Goal: Task Accomplishment & Management: Complete application form

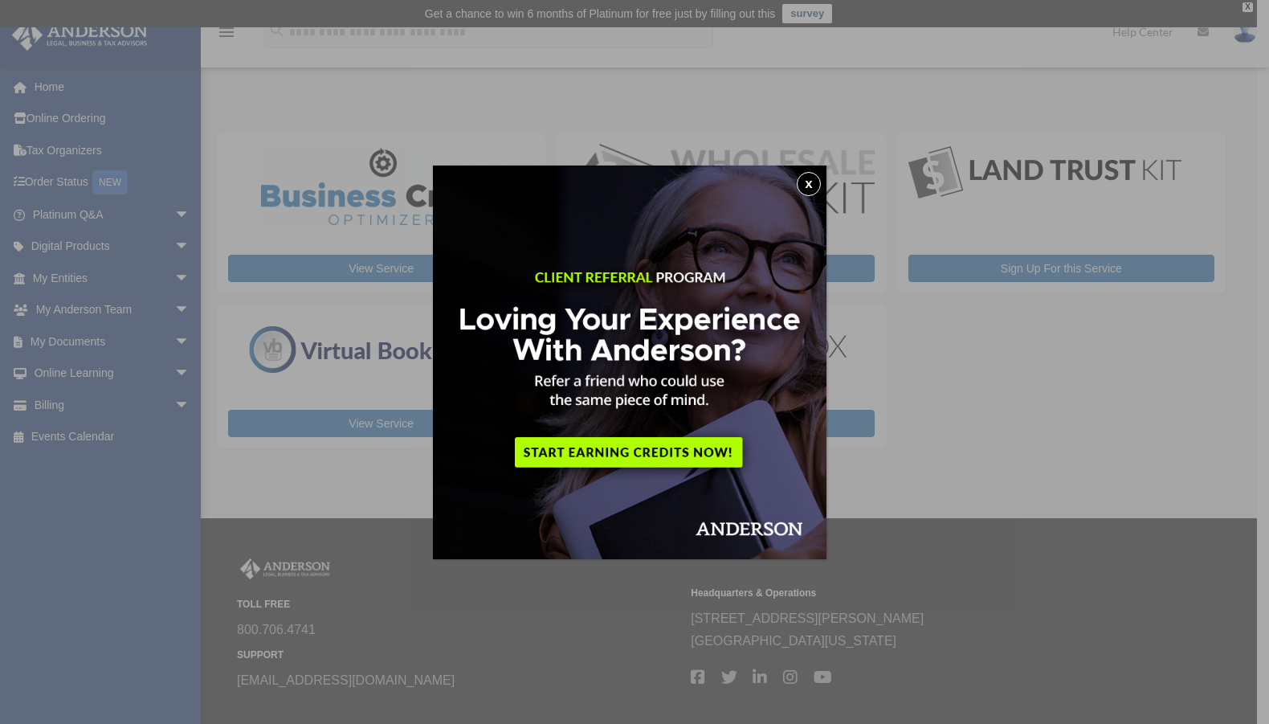
click at [146, 335] on div "x" at bounding box center [634, 362] width 1269 height 724
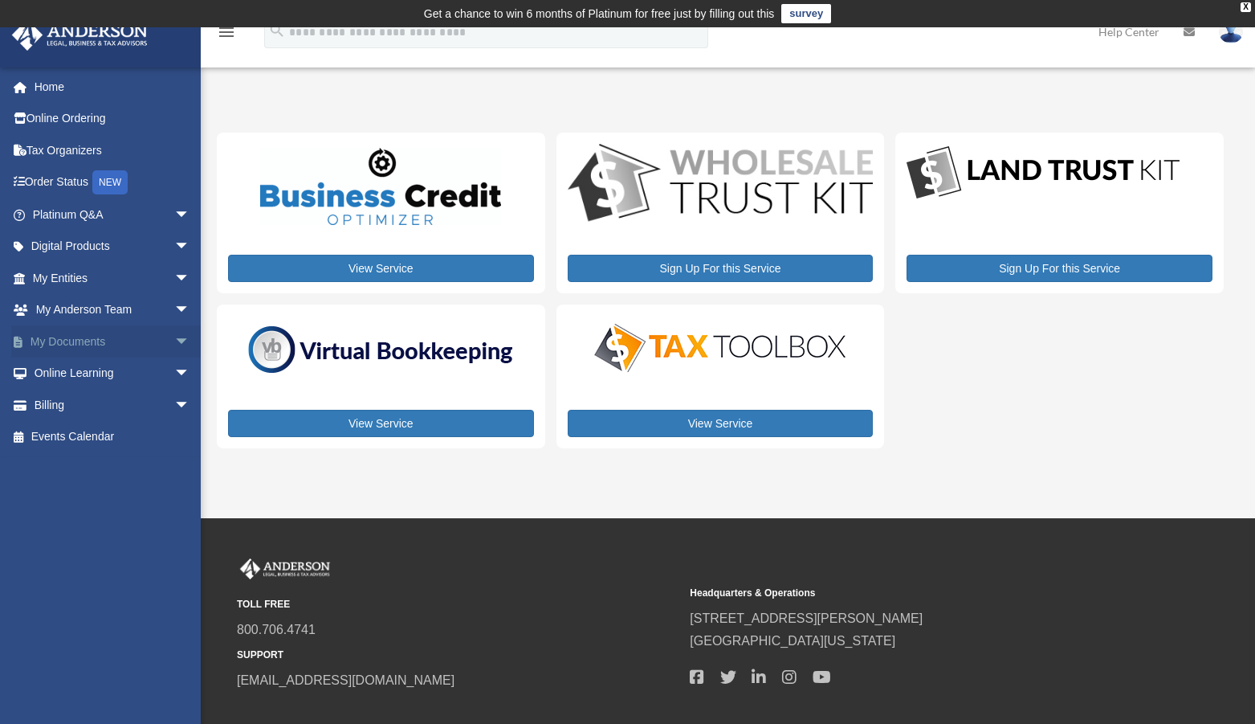
click at [101, 336] on link "My Documents arrow_drop_down" at bounding box center [112, 341] width 203 height 32
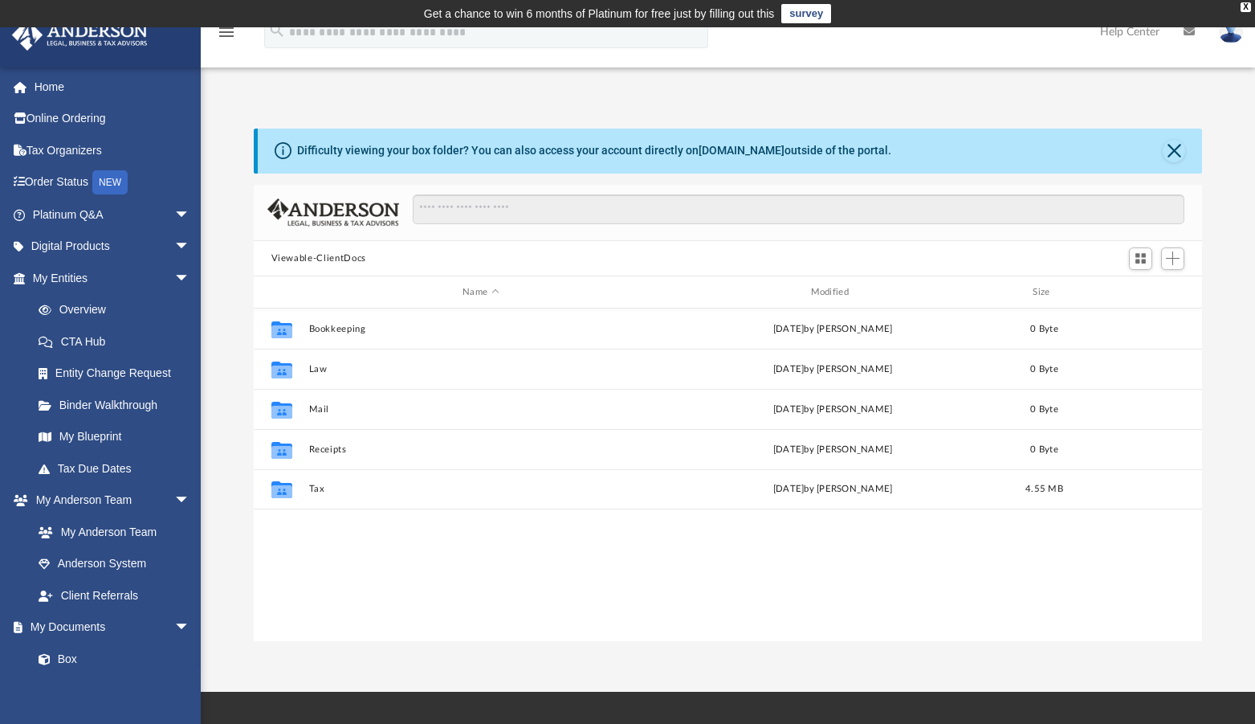
scroll to position [352, 936]
click at [57, 662] on span at bounding box center [52, 659] width 10 height 11
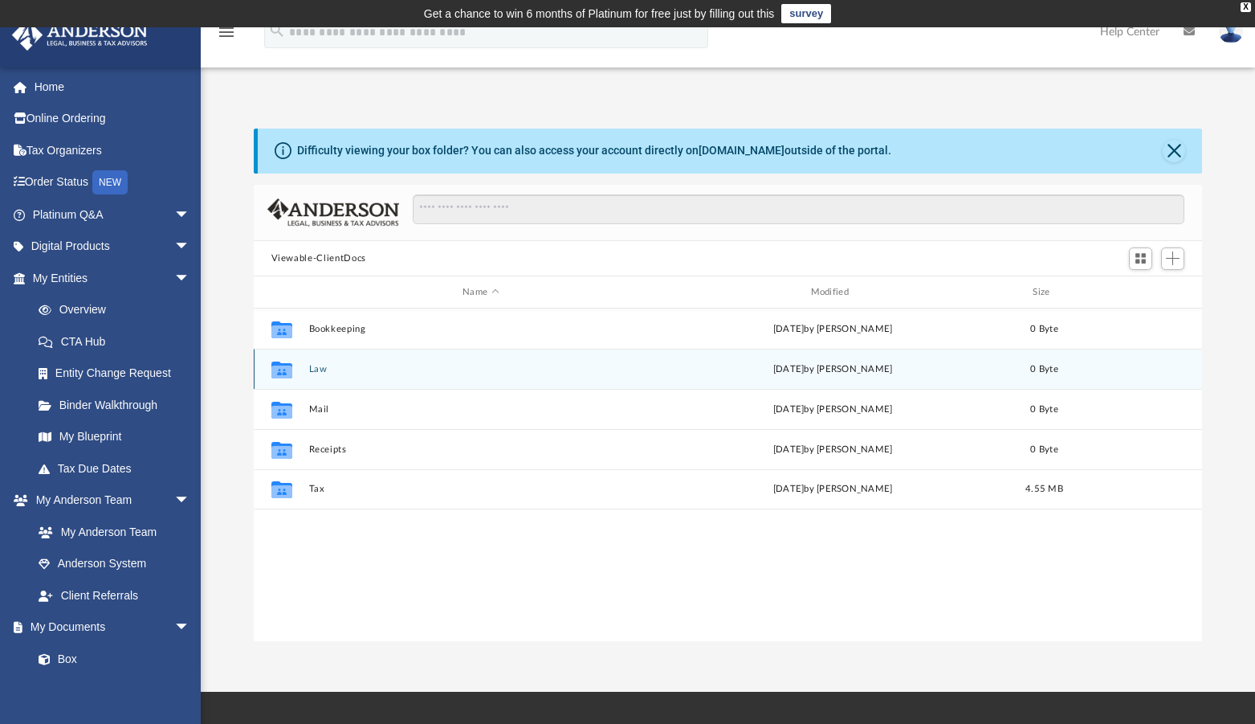
click at [319, 370] on button "Law" at bounding box center [480, 369] width 344 height 10
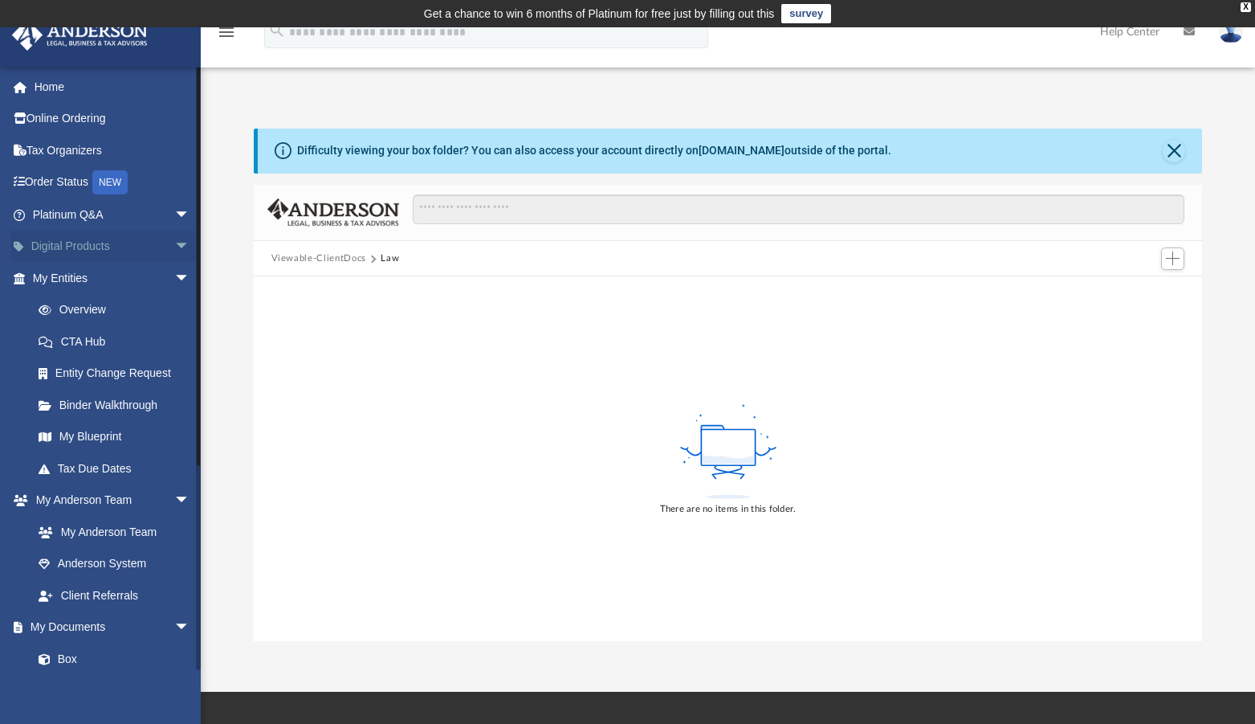
click at [88, 245] on link "Digital Products arrow_drop_down" at bounding box center [112, 246] width 203 height 32
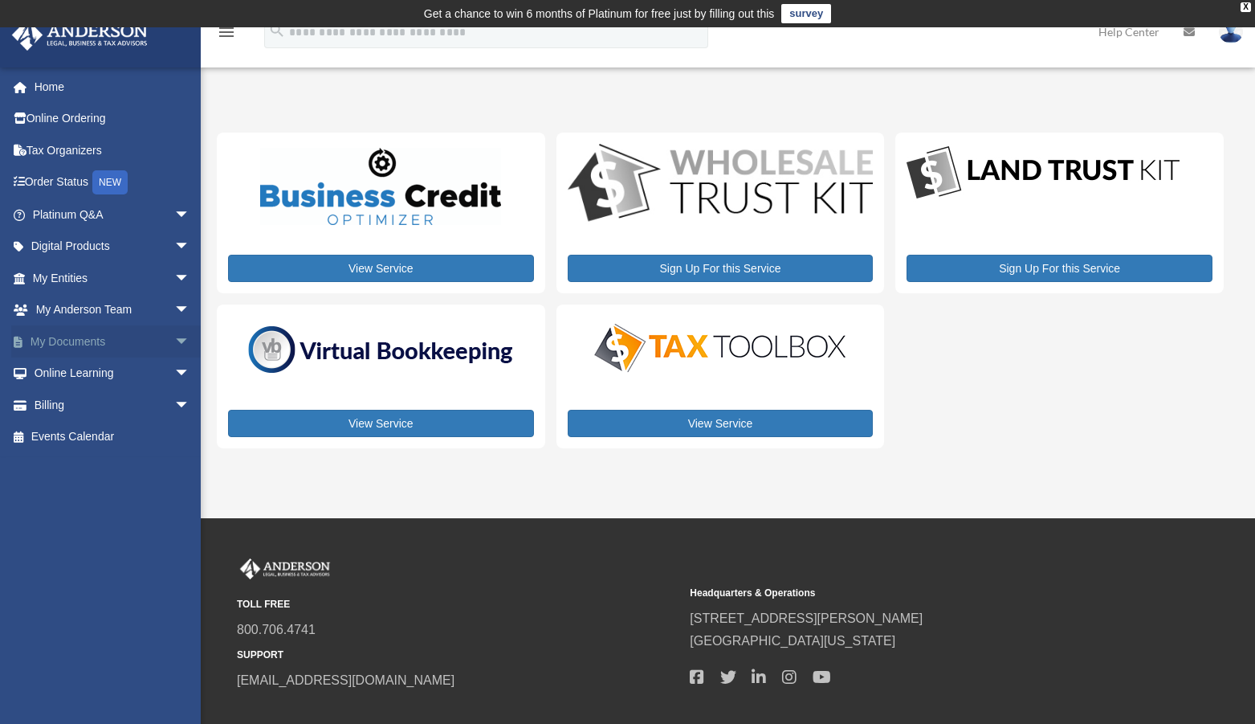
click at [174, 336] on span "arrow_drop_down" at bounding box center [190, 341] width 32 height 33
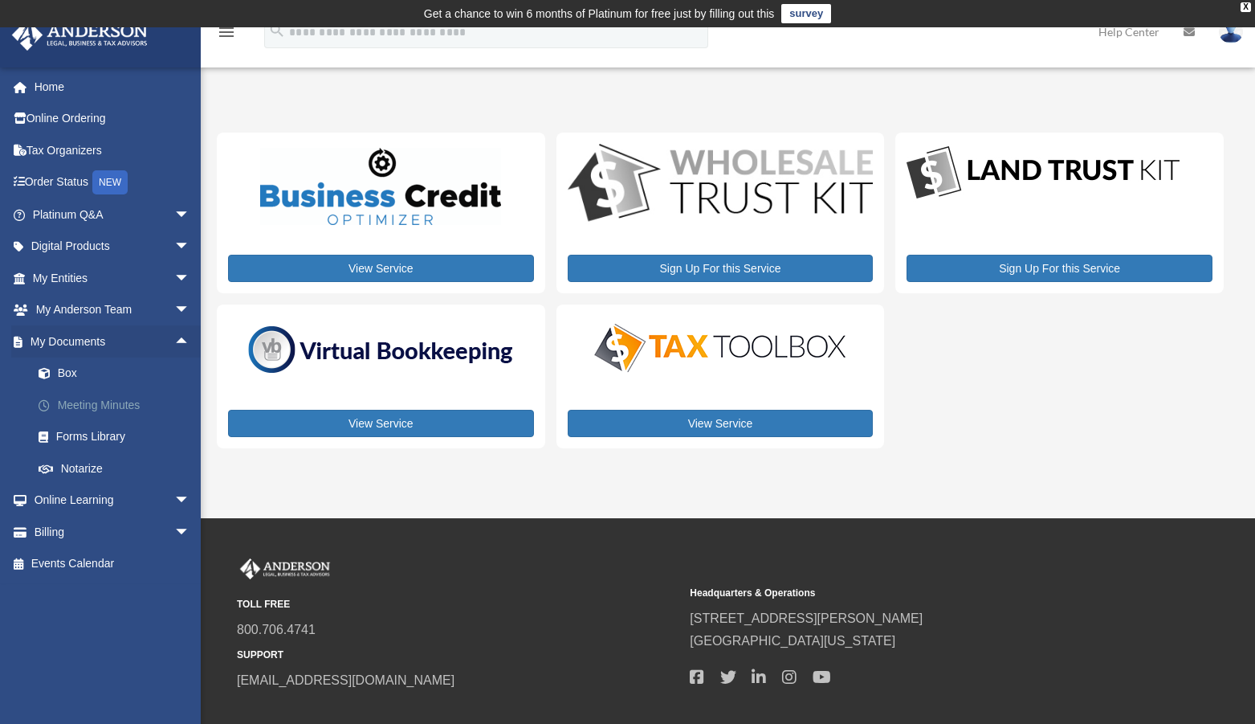
click at [93, 406] on link "Meeting Minutes" at bounding box center [118, 405] width 192 height 32
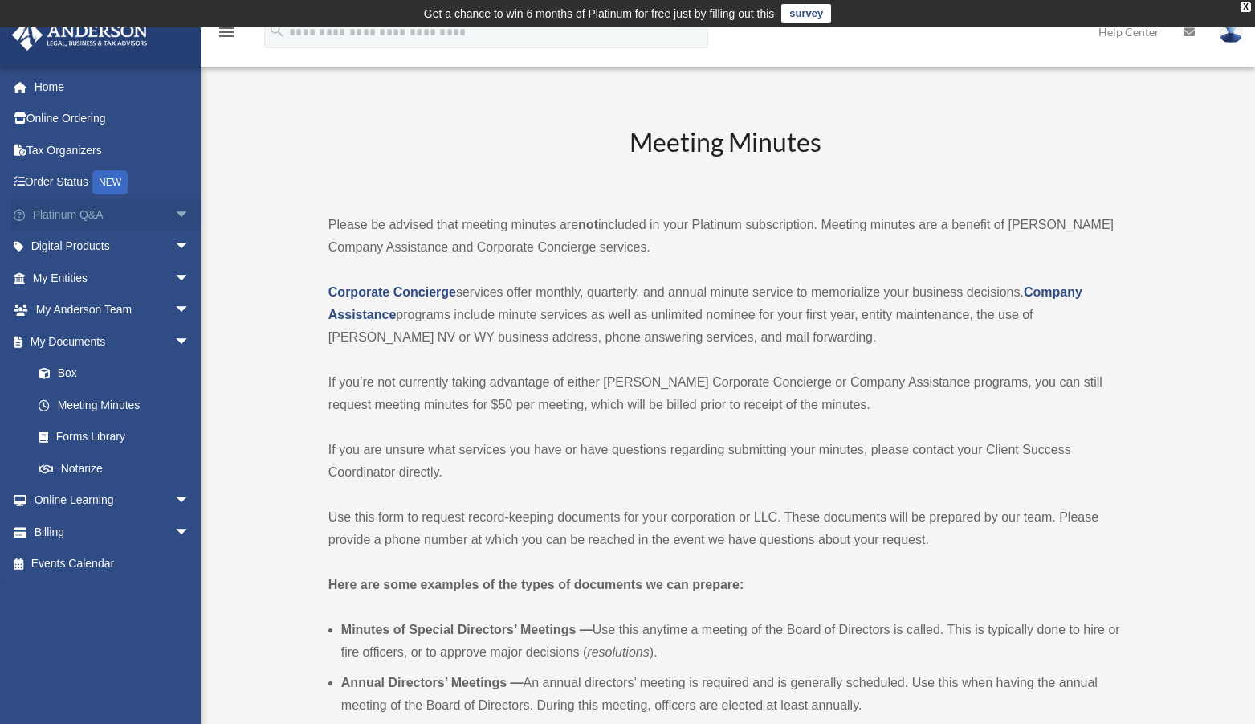
click at [104, 215] on link "Platinum Q&A arrow_drop_down" at bounding box center [112, 214] width 203 height 32
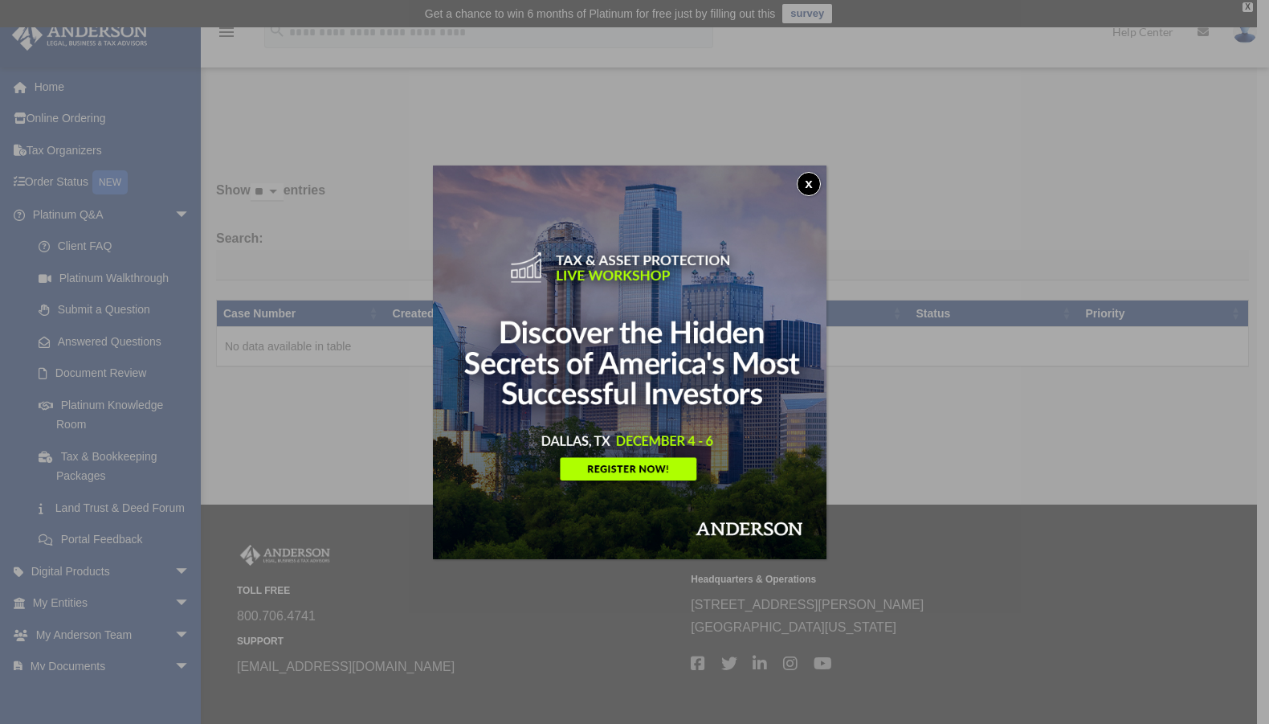
click at [821, 182] on button "x" at bounding box center [809, 184] width 24 height 24
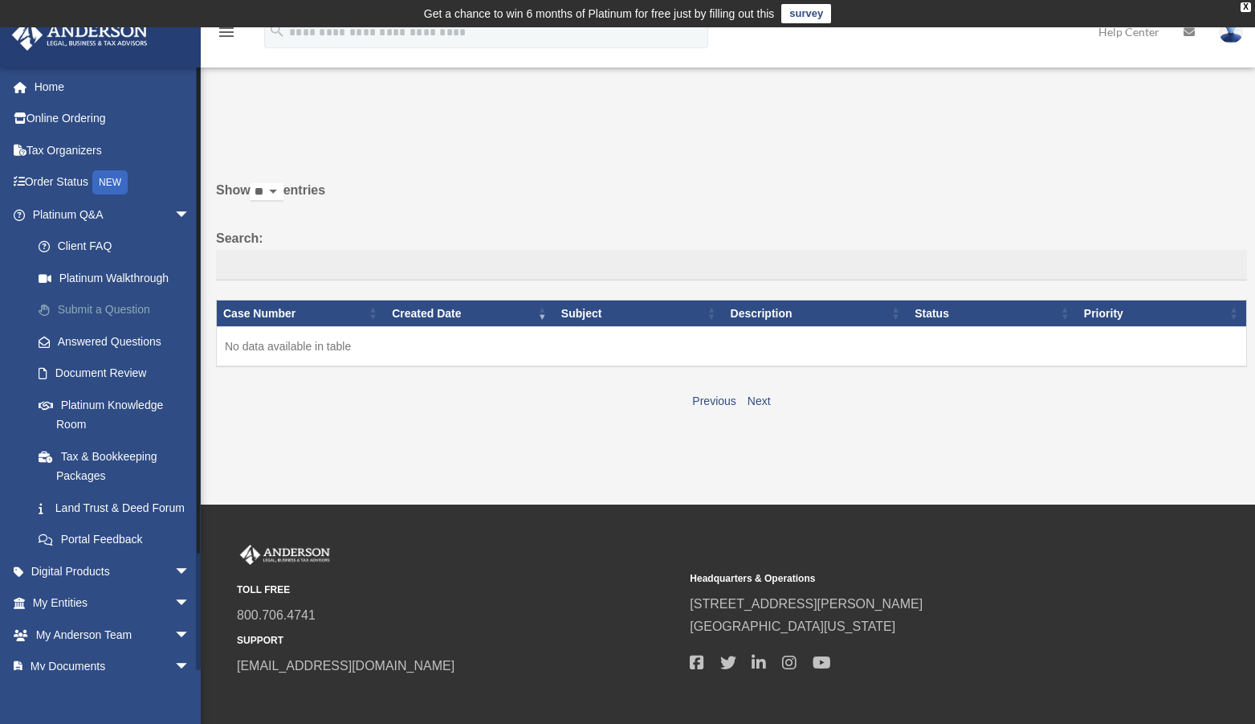
click at [127, 312] on link "Submit a Question" at bounding box center [118, 310] width 192 height 32
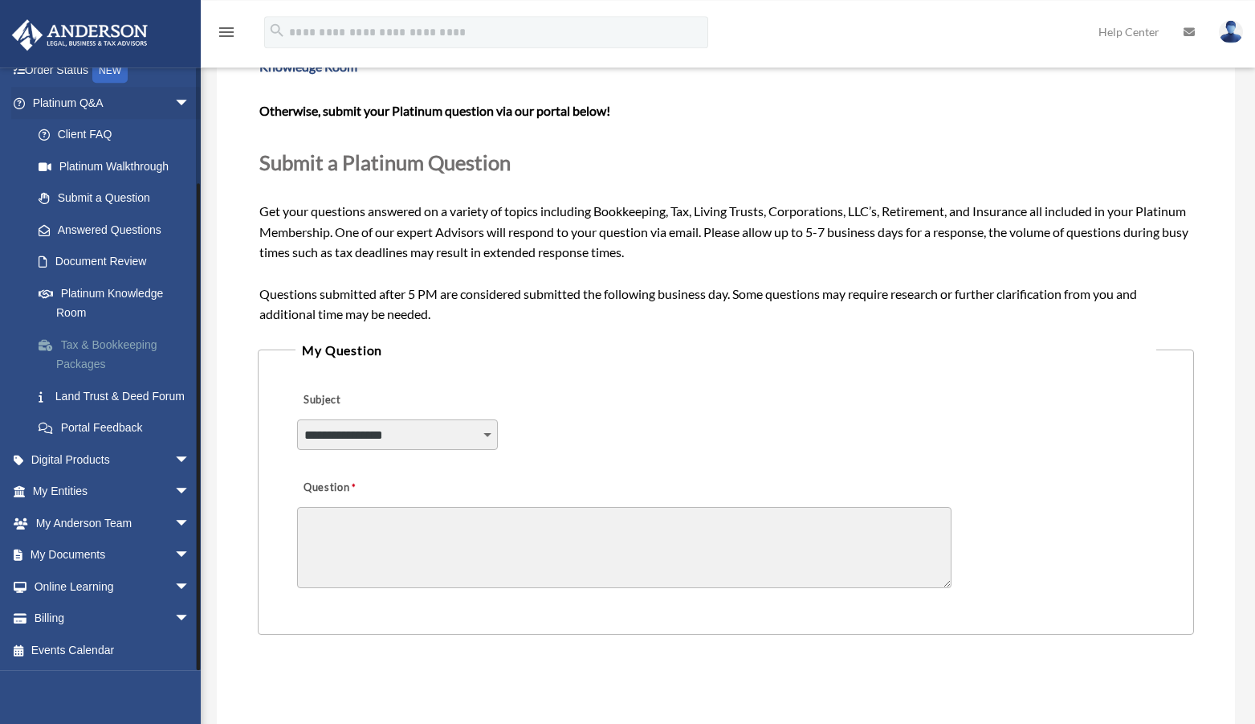
scroll to position [246, 0]
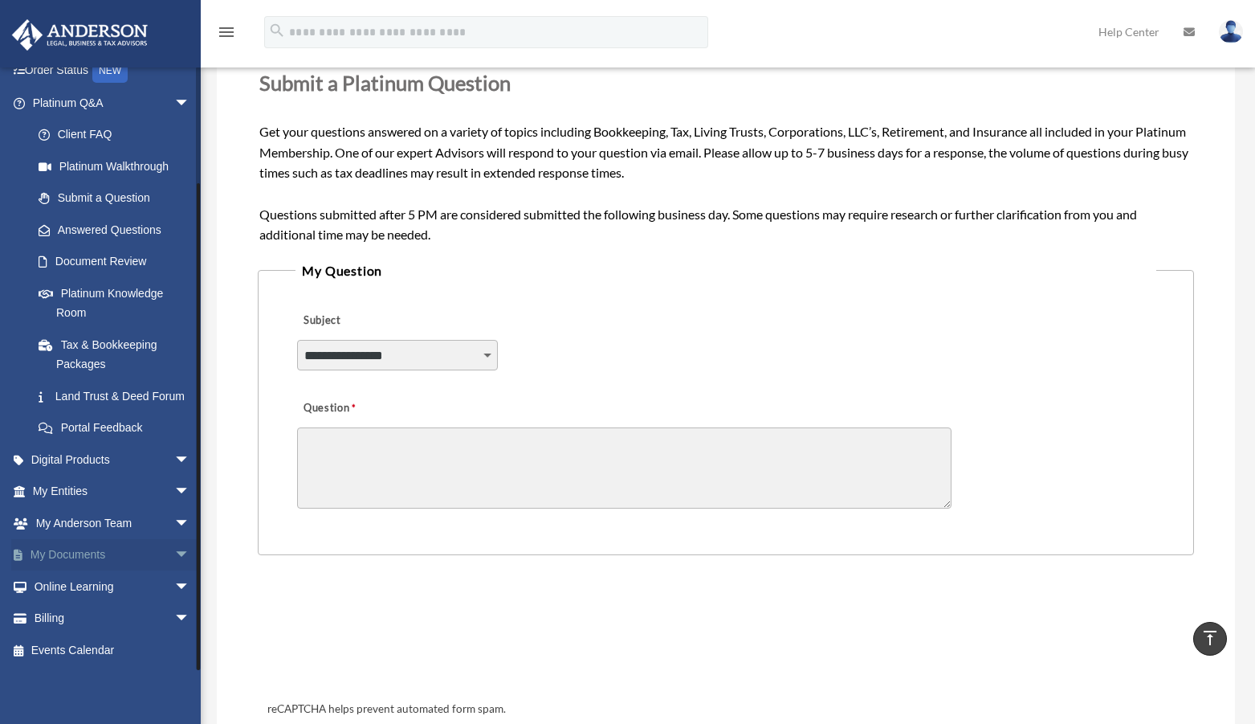
click at [113, 553] on link "My Documents arrow_drop_down" at bounding box center [112, 555] width 203 height 32
click at [113, 552] on link "My Documents arrow_drop_down" at bounding box center [112, 555] width 203 height 32
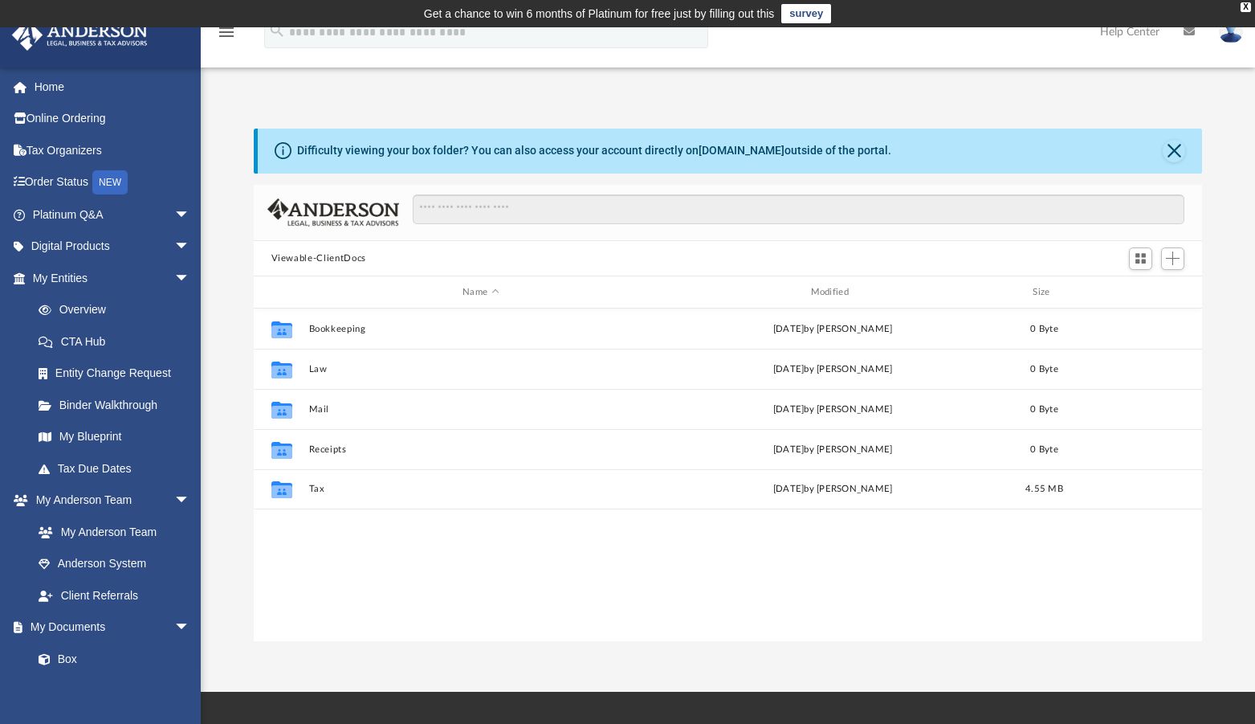
scroll to position [352, 936]
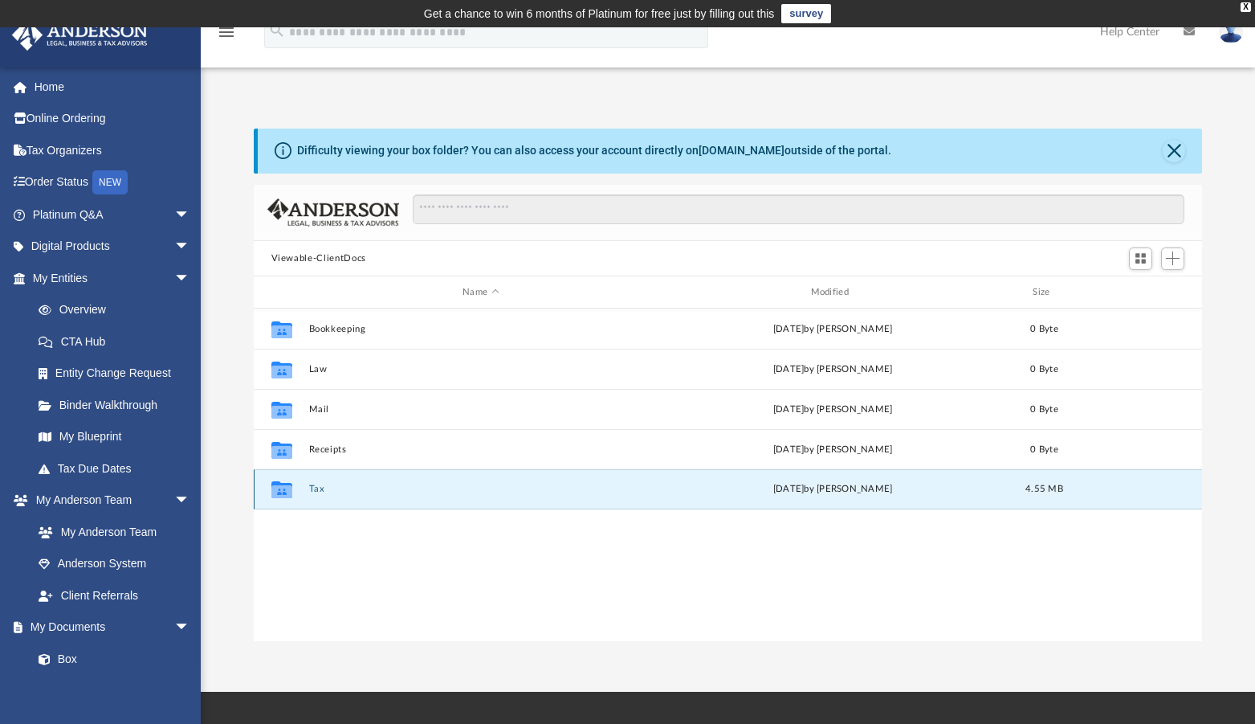
click at [332, 491] on button "Tax" at bounding box center [480, 488] width 344 height 10
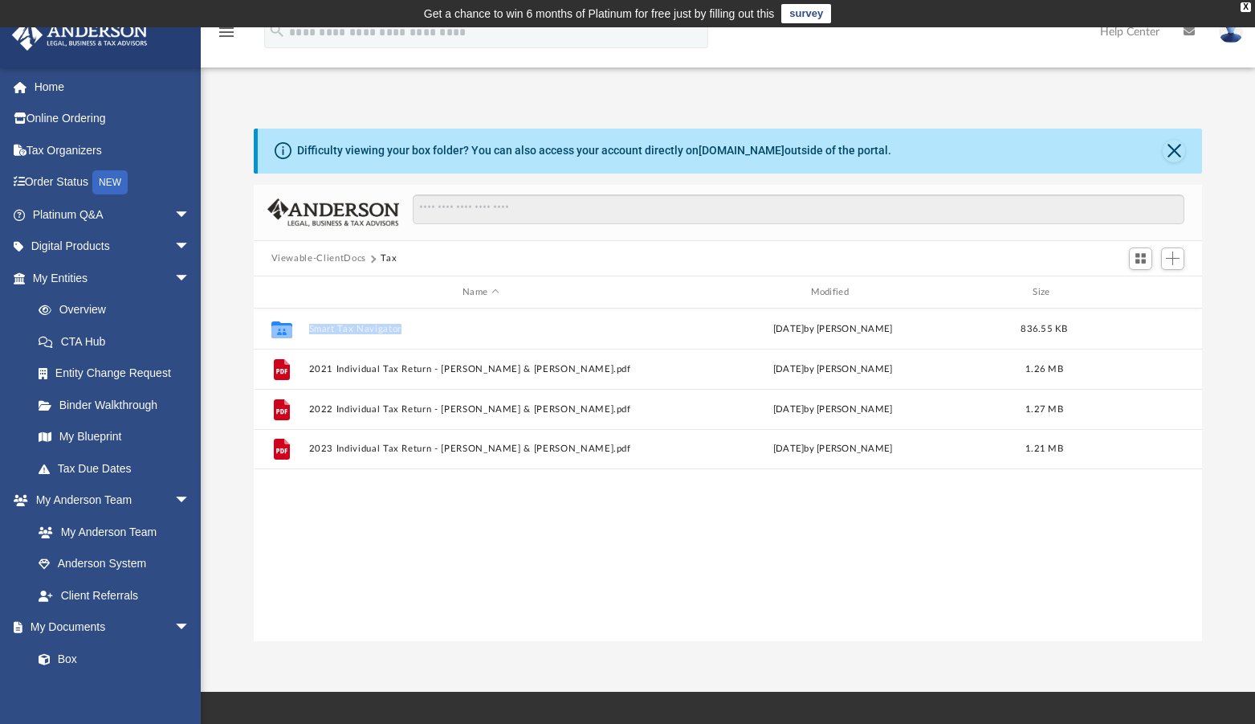
click at [332, 491] on div "Collaborated Folder Smart Tax Navigator Thu Jul 24 2025 by Kenzie Cox 836.55 KB…" at bounding box center [728, 474] width 949 height 332
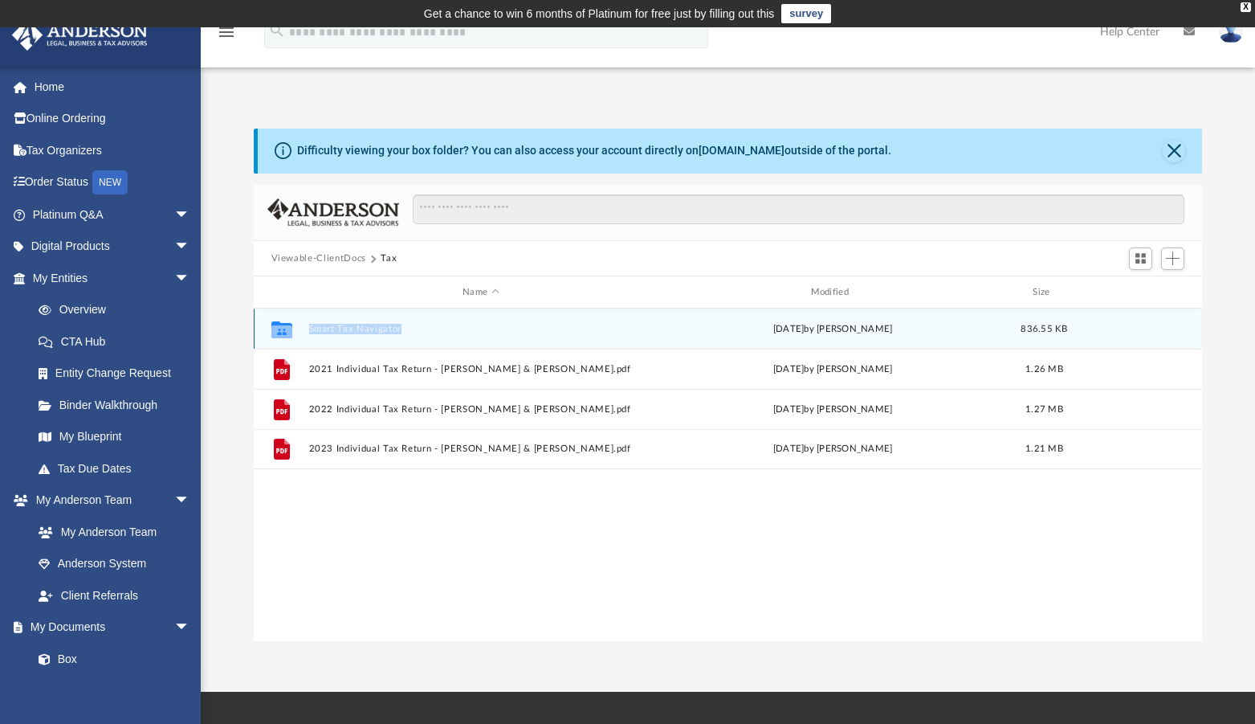
click at [351, 324] on button "Smart Tax Navigator" at bounding box center [480, 329] width 344 height 10
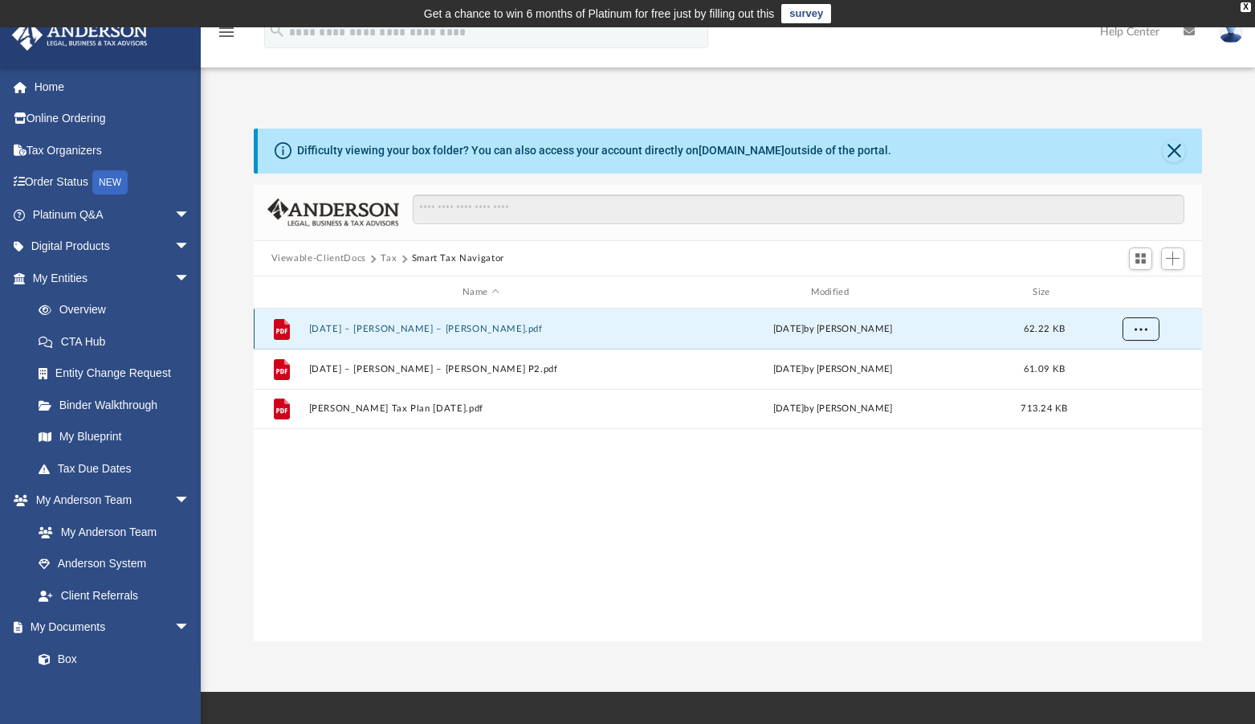
click at [1139, 325] on span "More options" at bounding box center [1140, 328] width 13 height 9
click at [523, 329] on button "07.08.2025 – Taneous, Charles – Kenzie Cox.pdf" at bounding box center [480, 329] width 344 height 10
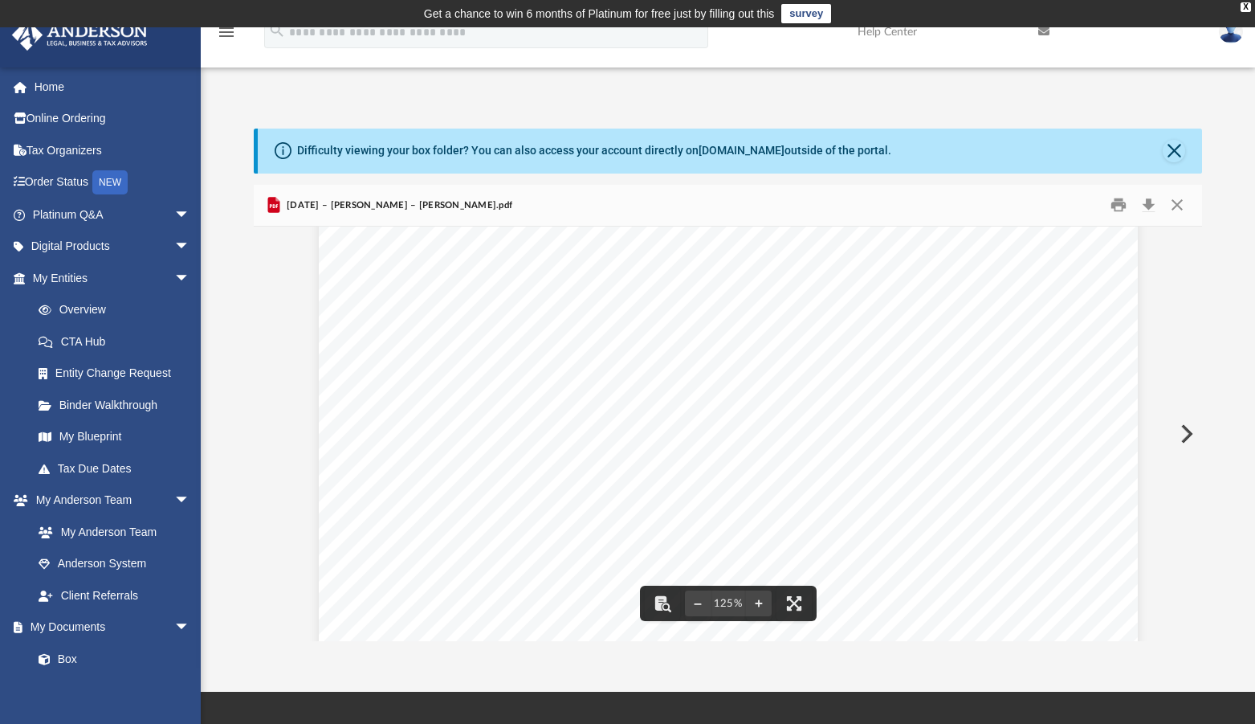
scroll to position [0, 0]
click at [1174, 145] on button "Close" at bounding box center [1174, 151] width 22 height 22
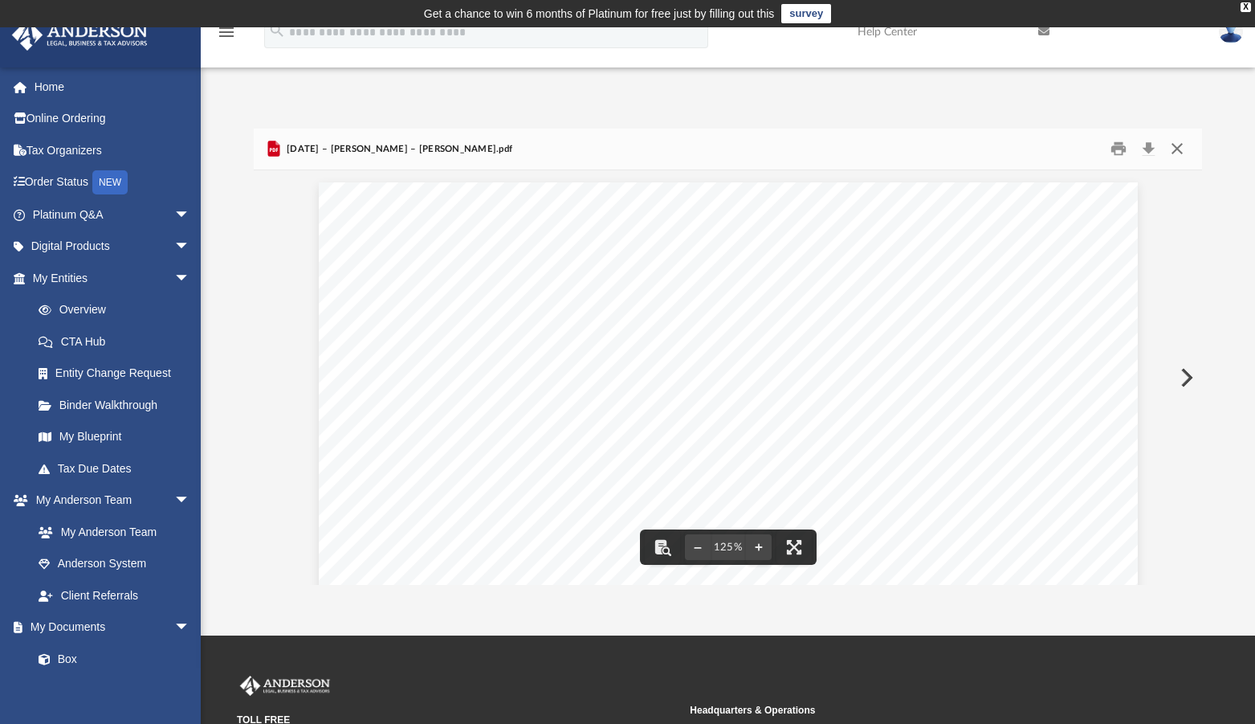
click at [1180, 144] on button "Close" at bounding box center [1177, 149] width 29 height 25
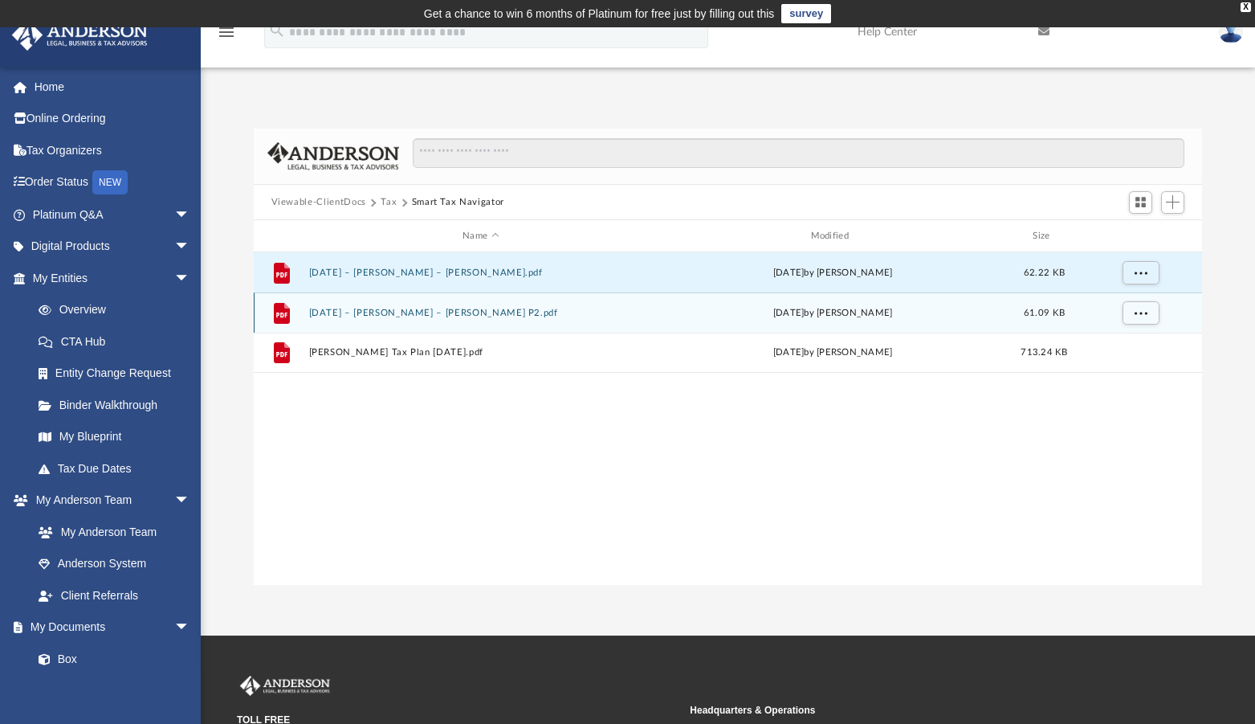
click at [391, 317] on button "07.24.2025 – Taneous, Charles – Kenzie Cox P2.pdf" at bounding box center [480, 313] width 344 height 10
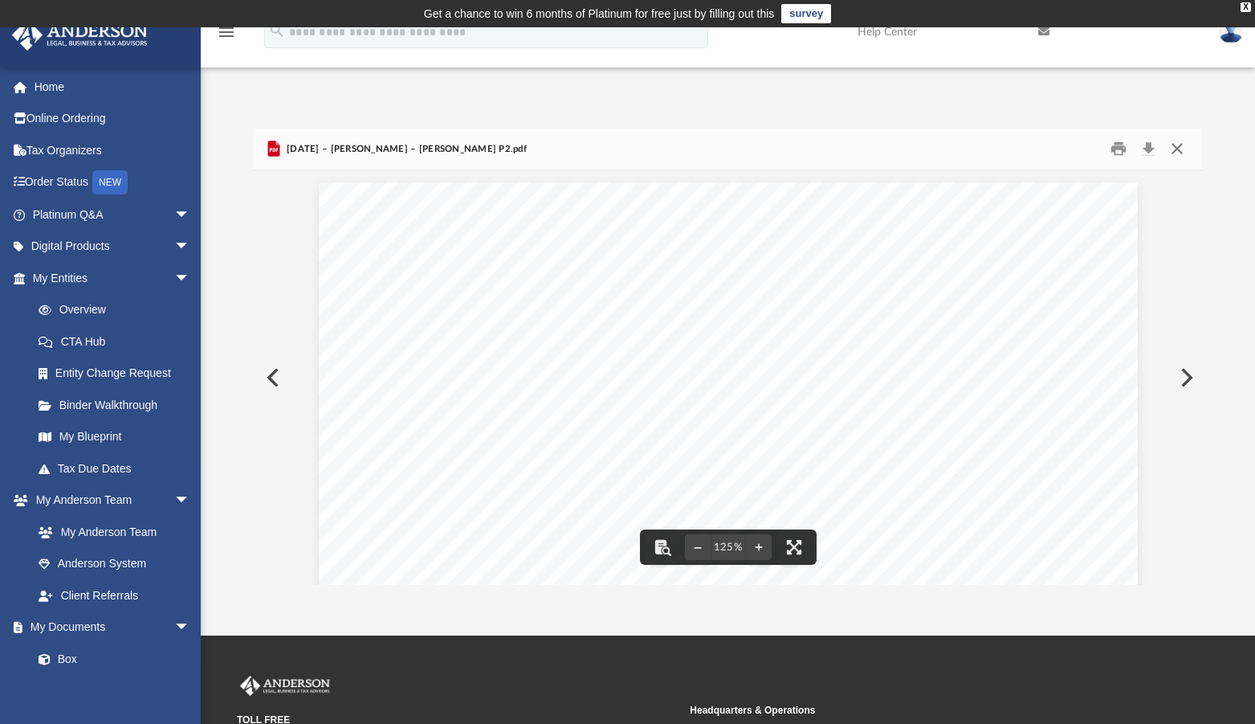
click at [1177, 143] on button "Close" at bounding box center [1177, 149] width 29 height 25
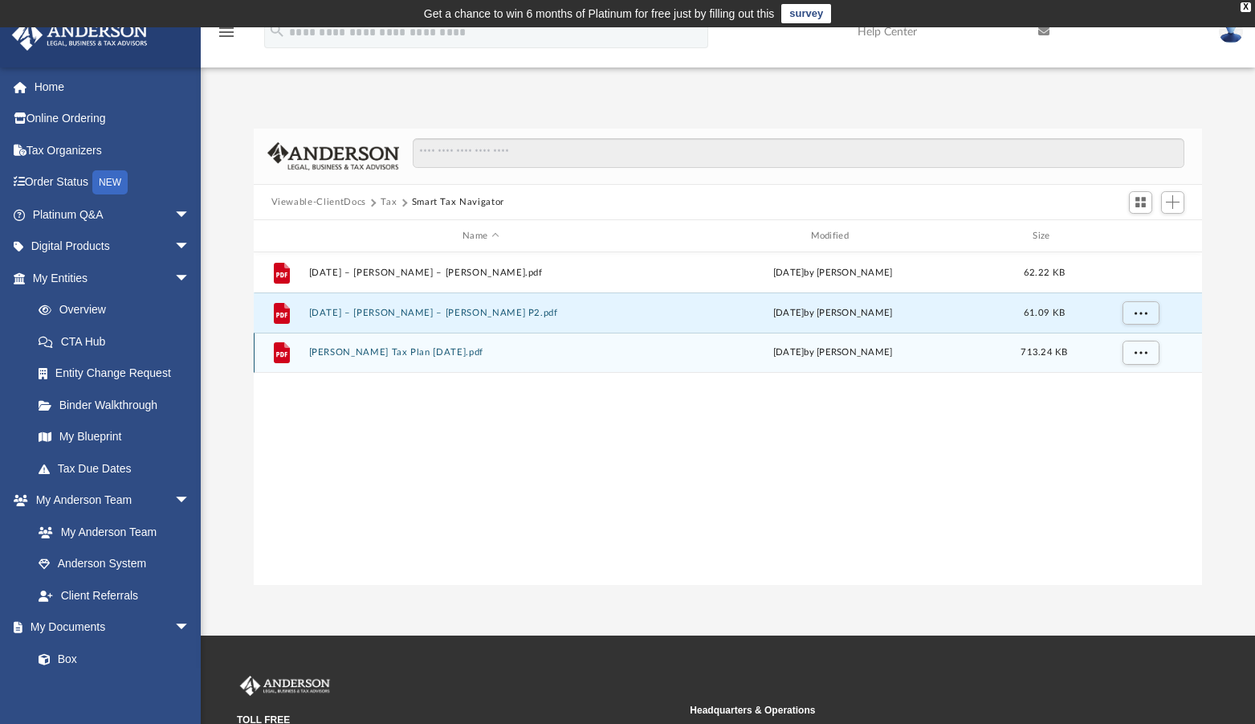
click at [487, 359] on div "File Charles Taneous Tax Plan 2025-07-18.pdf Fri Jul 18 2025 by Kenzie Cox 713.…" at bounding box center [728, 352] width 949 height 40
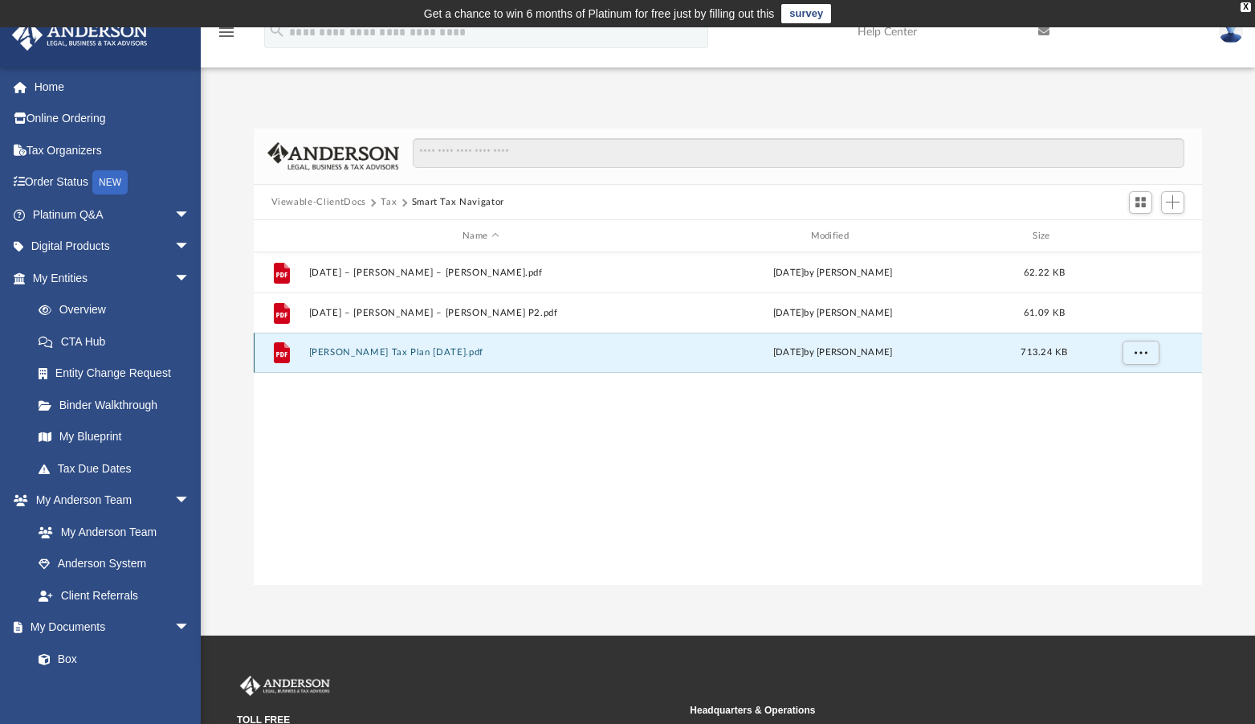
click at [487, 359] on div "File Charles Taneous Tax Plan 2025-07-18.pdf Fri Jul 18 2025 by Kenzie Cox 713.…" at bounding box center [728, 352] width 949 height 40
click at [487, 350] on button "Charles Taneous Tax Plan 2025-07-18.pdf" at bounding box center [480, 352] width 344 height 10
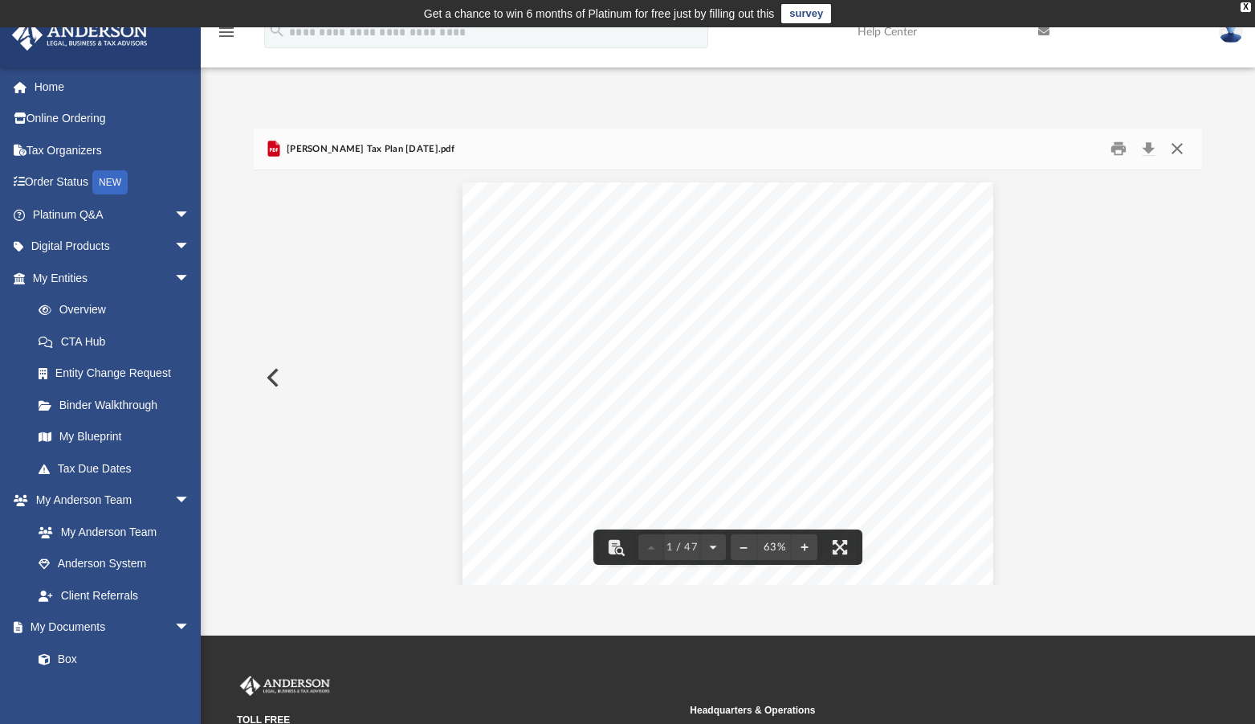
click at [1183, 145] on button "Close" at bounding box center [1177, 149] width 29 height 25
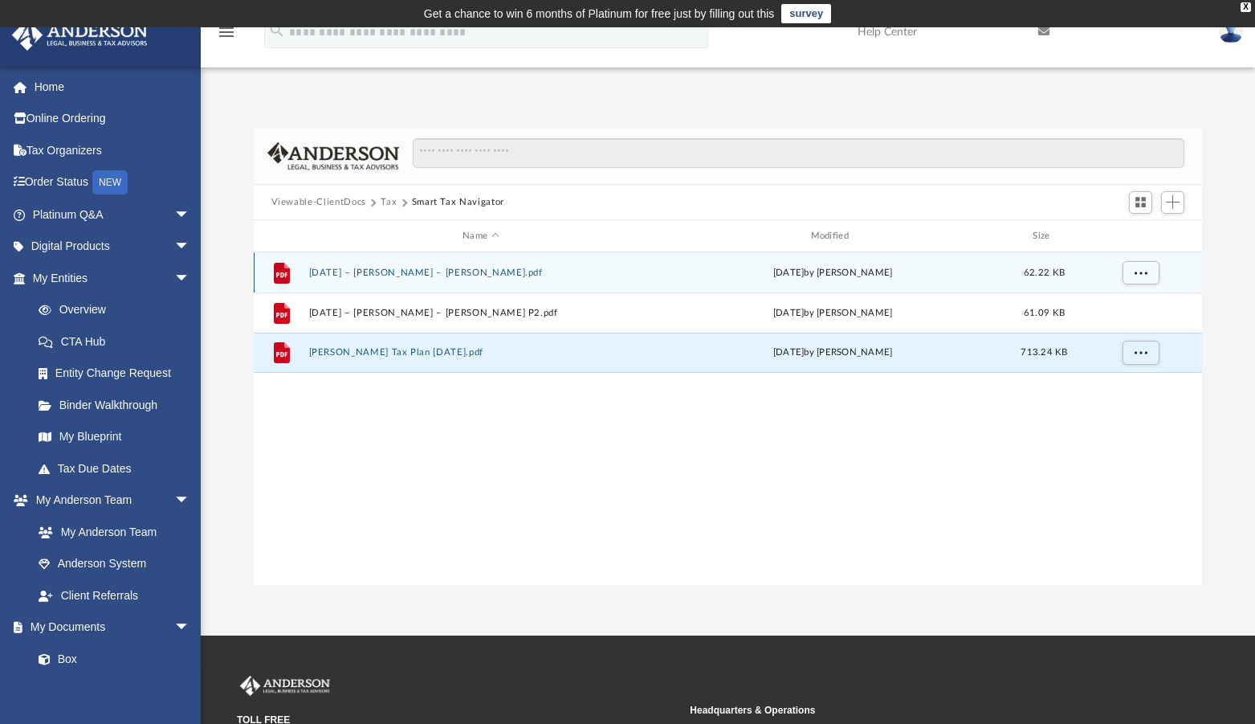
click at [529, 273] on button "07.08.2025 – Taneous, Charles – Kenzie Cox.pdf" at bounding box center [480, 272] width 344 height 10
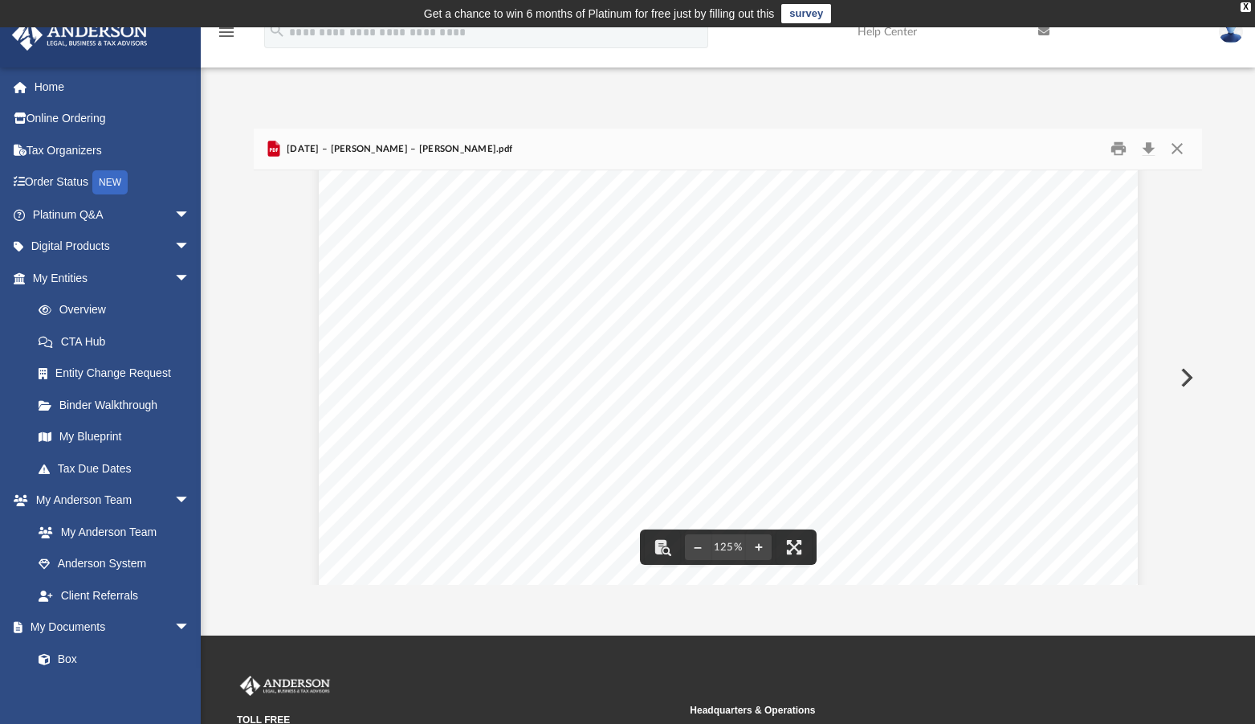
scroll to position [294, 0]
click at [1185, 141] on button "Close" at bounding box center [1177, 149] width 29 height 25
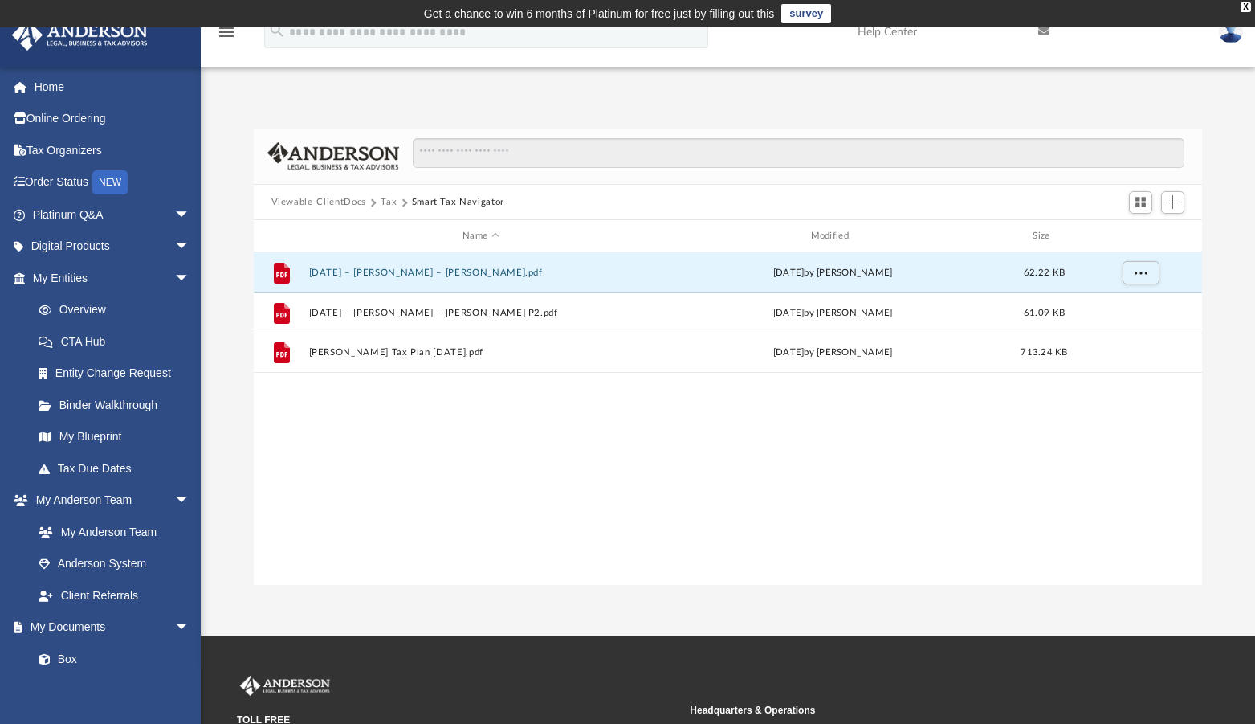
click at [544, 398] on div "File 07.08.2025 – Taneous, Charles – Kenzie Cox.pdf Tue Jul 8 2025 by Kenzie Co…" at bounding box center [728, 418] width 949 height 332
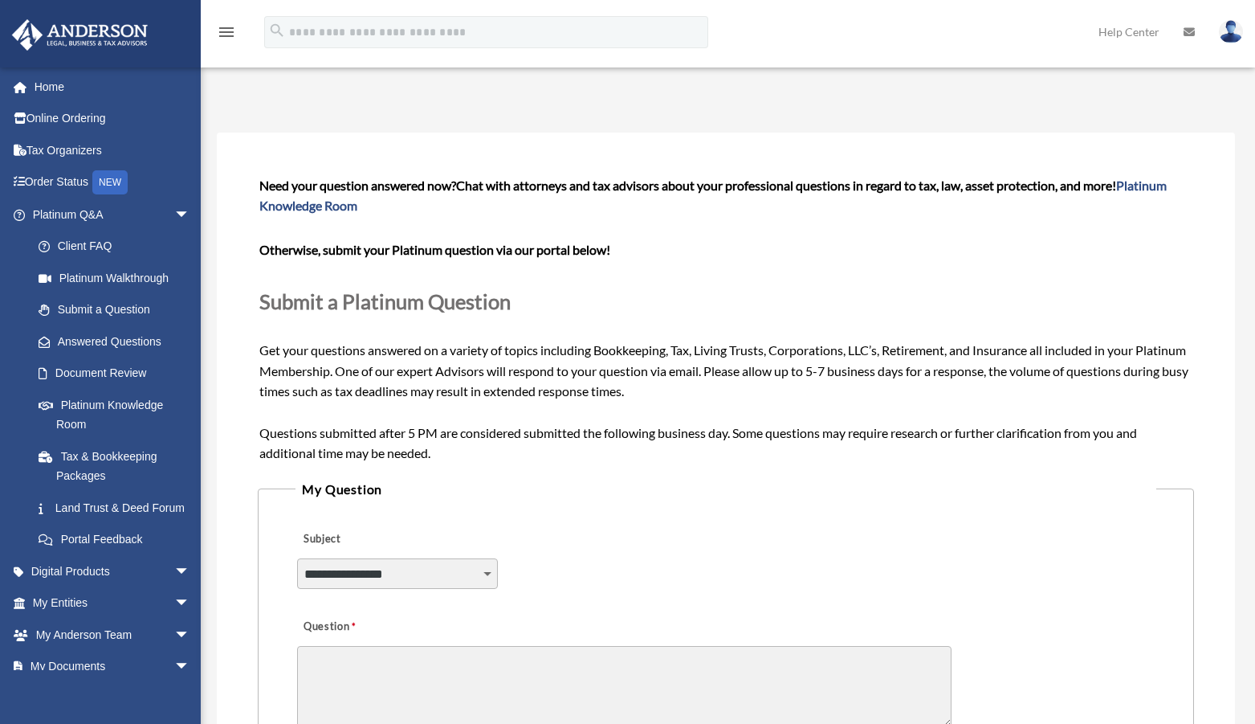
scroll to position [131, 0]
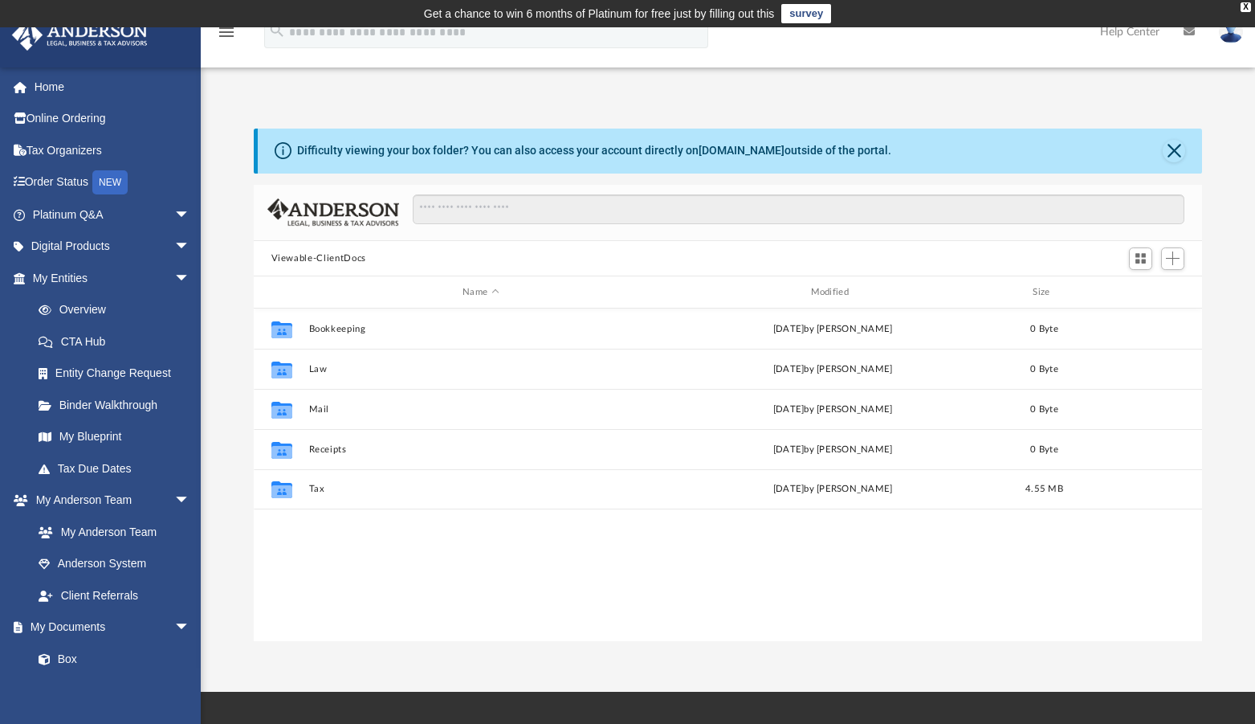
scroll to position [351, 936]
click at [357, 666] on div "App charles.taneous@gmail.com Sign Out charles.taneous@gmail.com Home Online Or…" at bounding box center [627, 359] width 1255 height 664
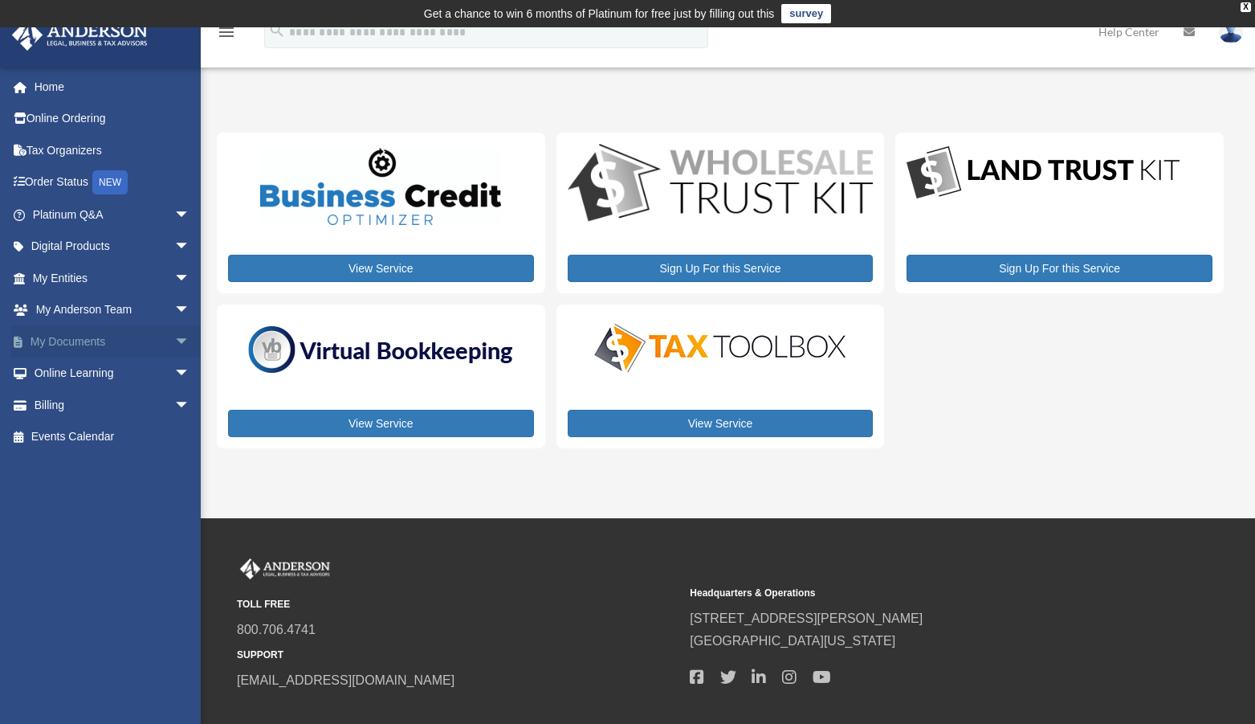
click at [75, 338] on link "My Documents arrow_drop_down" at bounding box center [112, 341] width 203 height 32
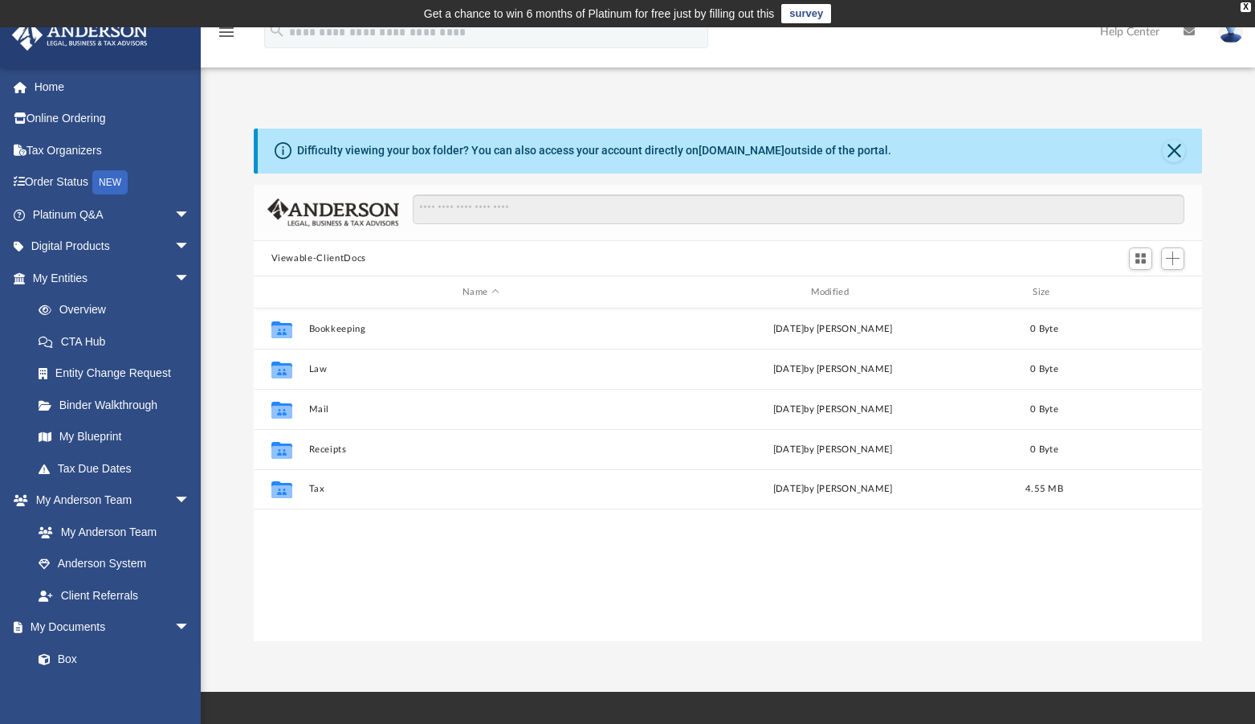
scroll to position [351, 936]
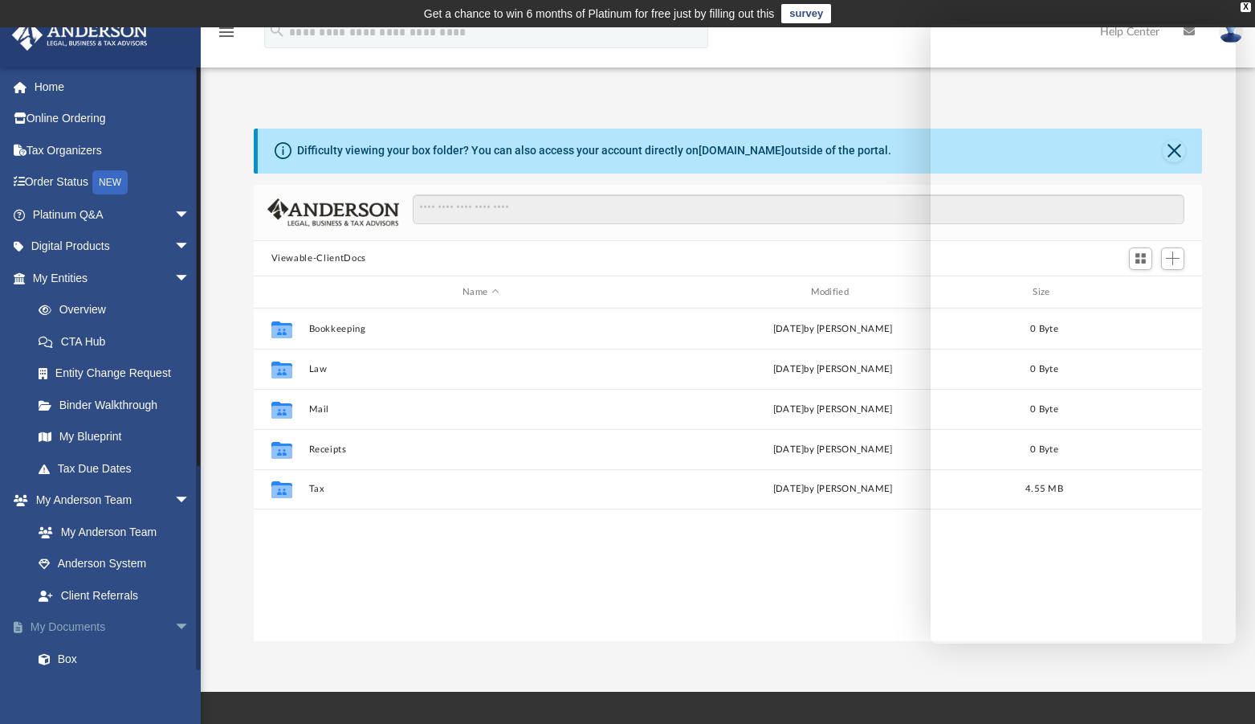
click at [129, 622] on link "My Documents arrow_drop_down" at bounding box center [112, 627] width 203 height 32
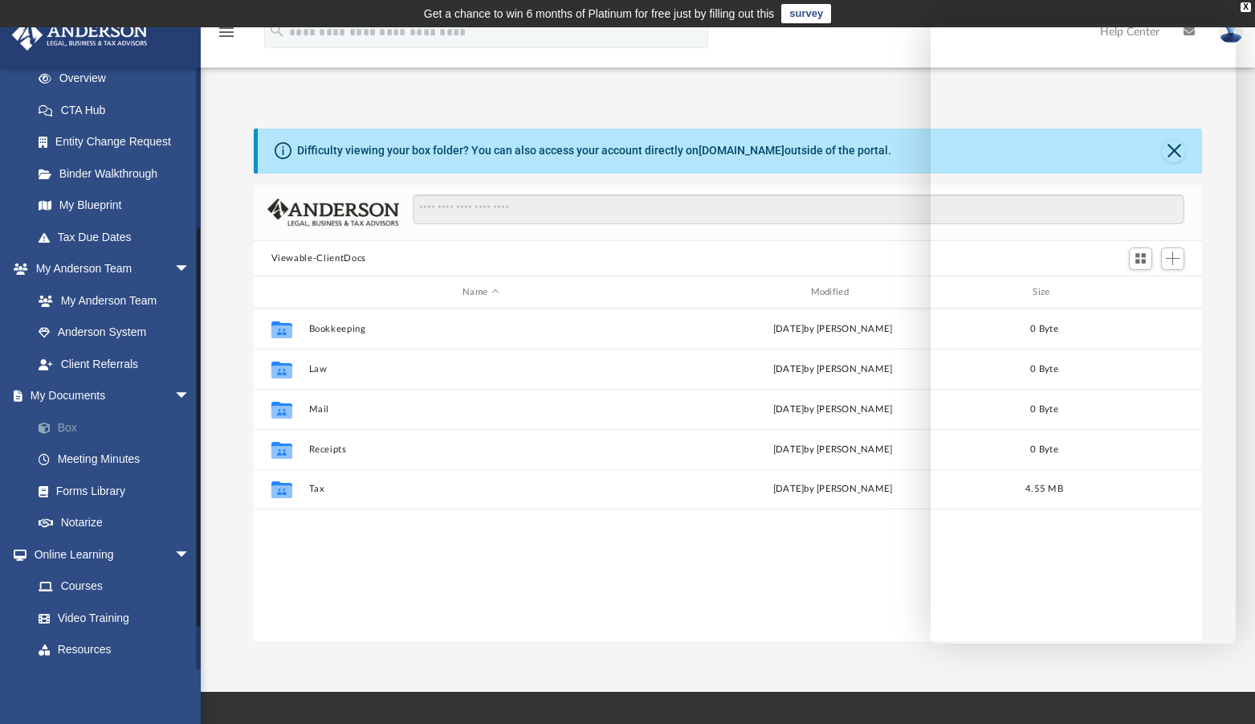
click at [75, 422] on link "Box" at bounding box center [118, 427] width 192 height 32
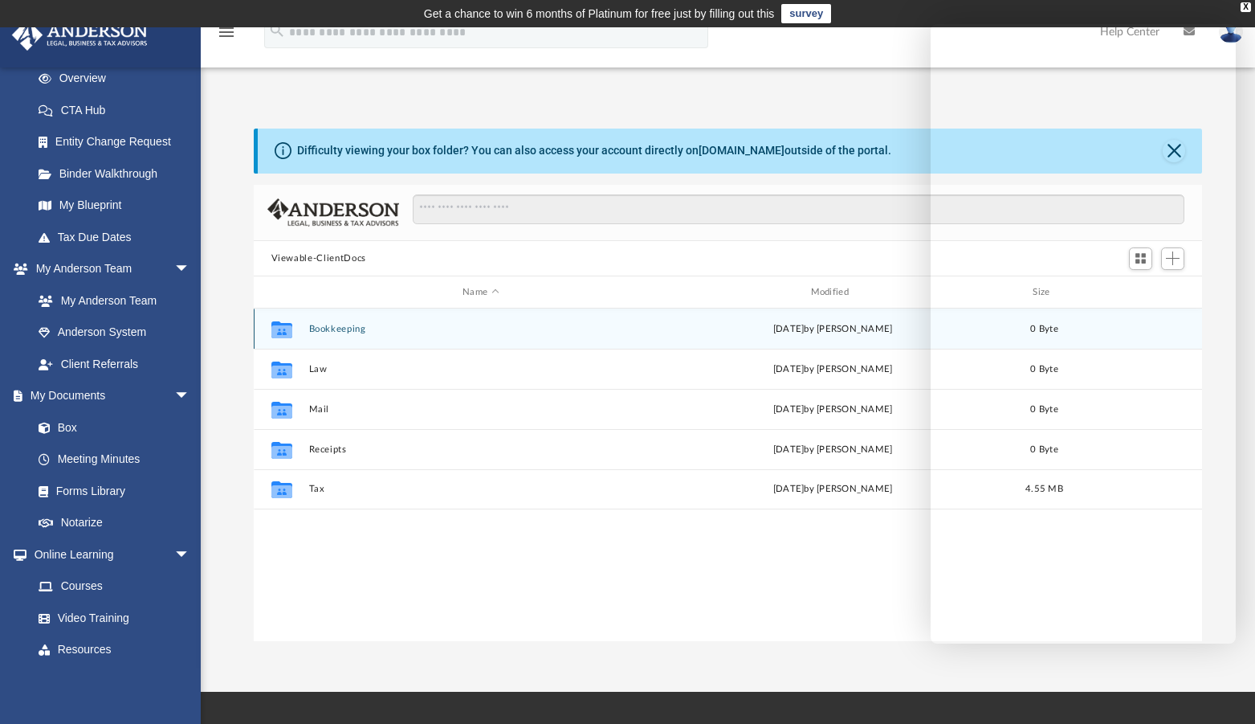
click at [304, 335] on div "Collaborated Folder Bookkeeping Wed Jun 18 2025 by Charles Rogler 0 Byte" at bounding box center [728, 328] width 949 height 40
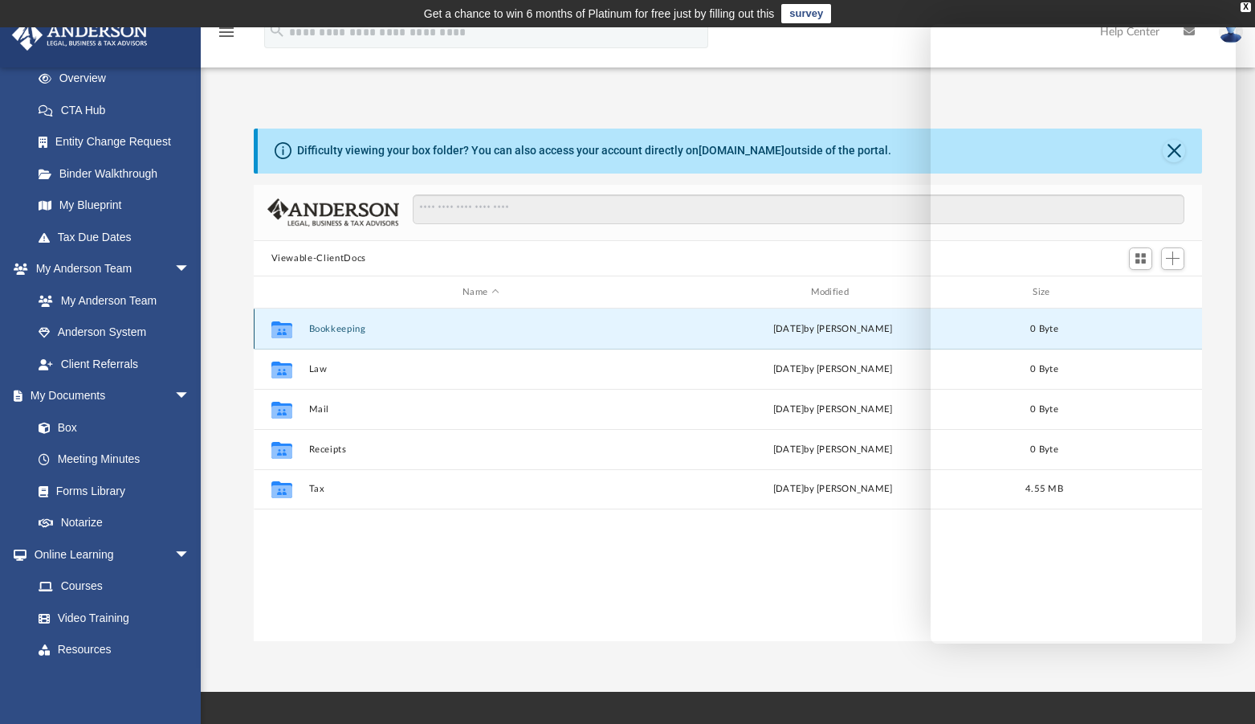
click at [318, 331] on button "Bookkeeping" at bounding box center [480, 329] width 344 height 10
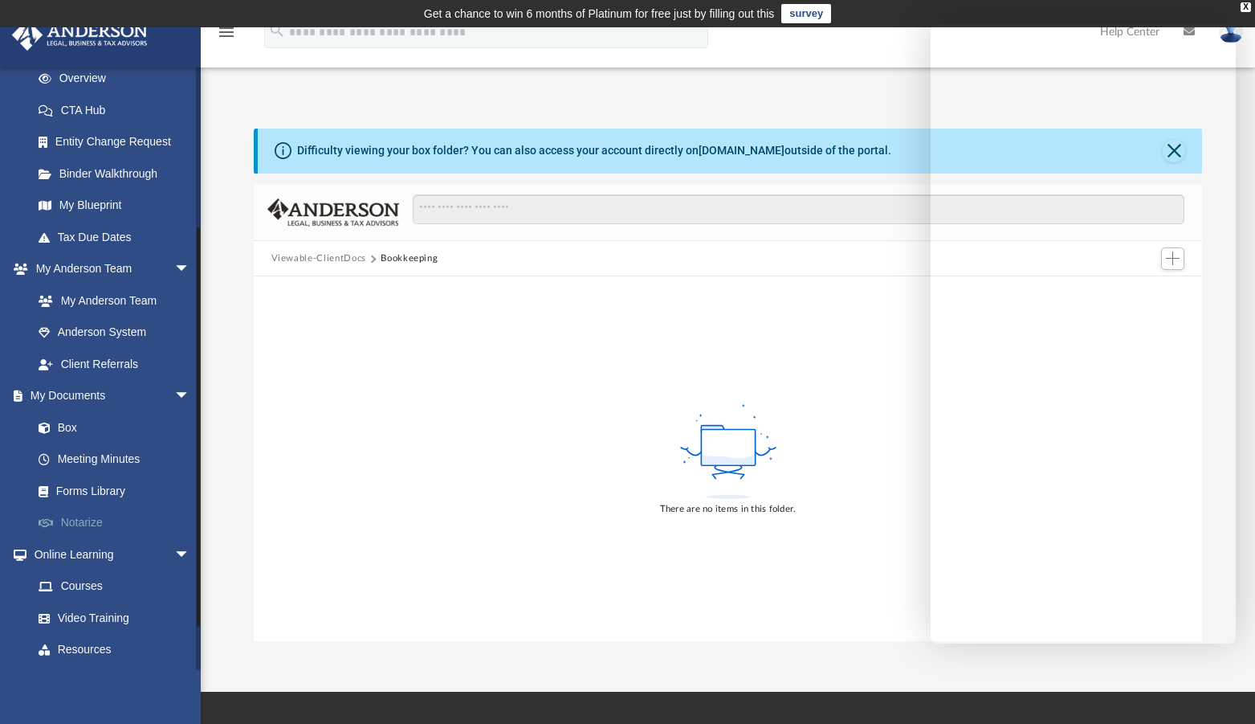
click at [85, 515] on link "Notarize" at bounding box center [118, 523] width 192 height 32
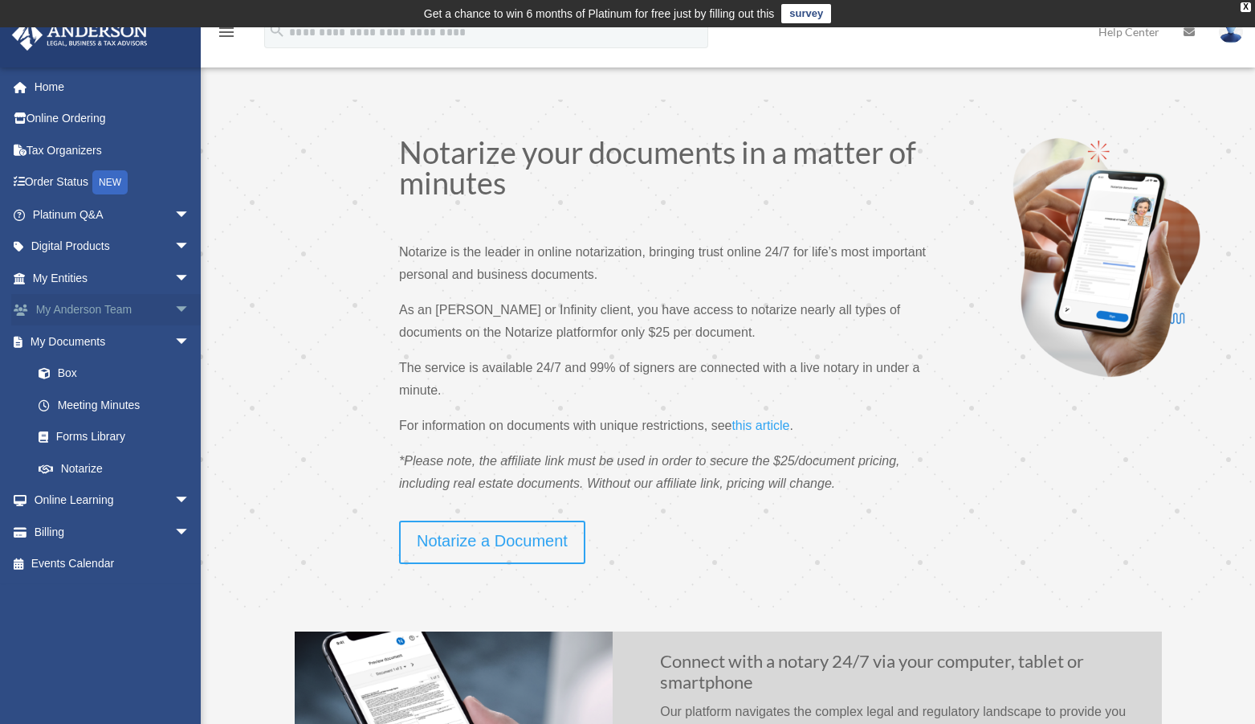
click at [108, 312] on link "My [PERSON_NAME] Team arrow_drop_down" at bounding box center [112, 310] width 203 height 32
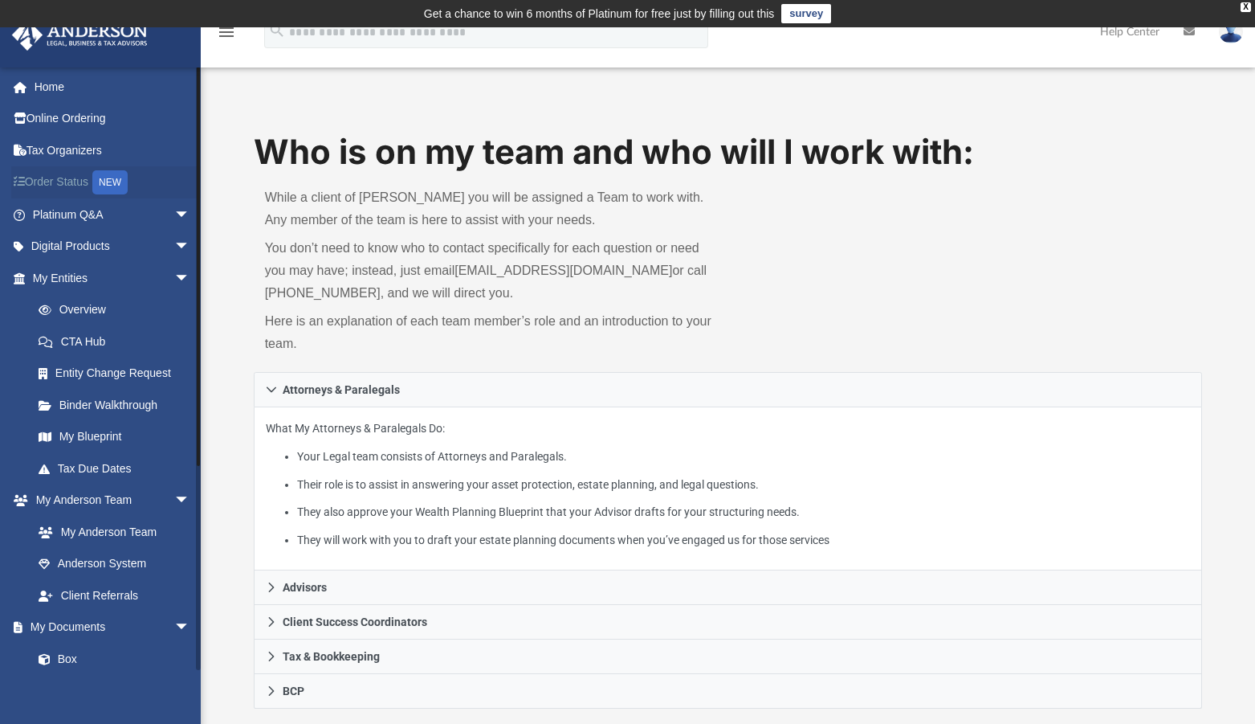
click at [80, 182] on link "Order Status NEW" at bounding box center [112, 182] width 203 height 33
click at [96, 404] on link "Binder Walkthrough" at bounding box center [118, 405] width 192 height 32
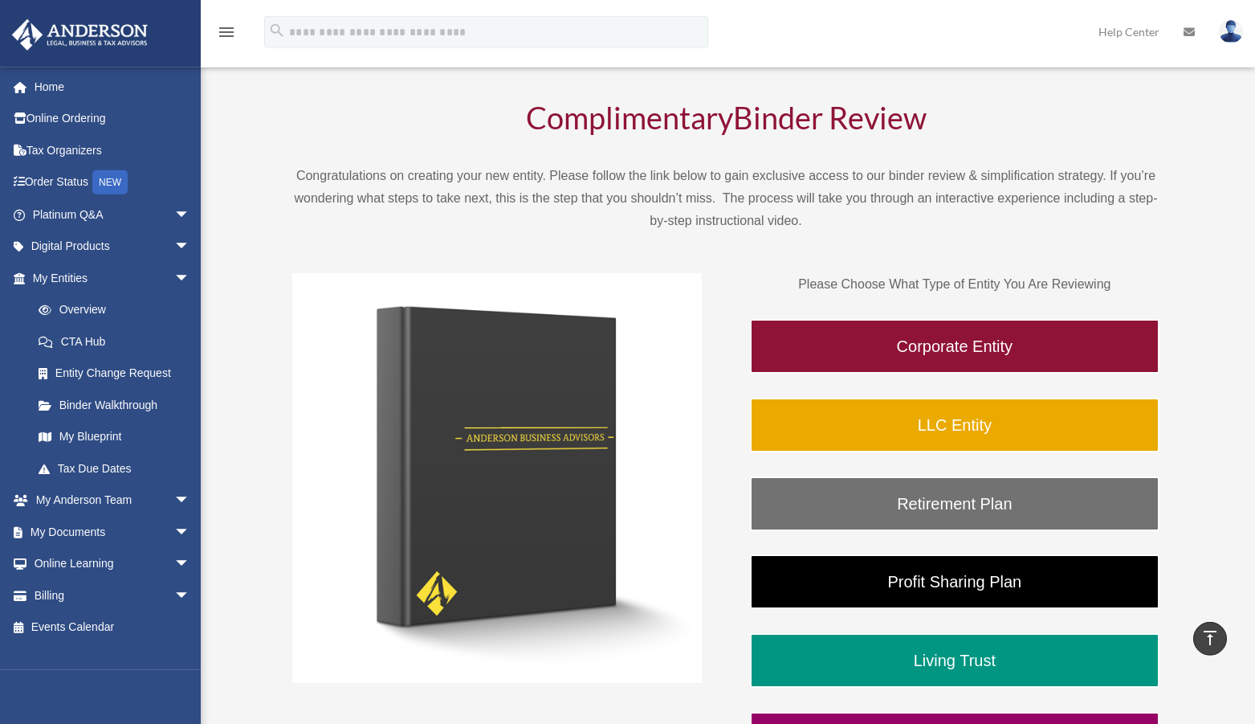
scroll to position [82, 0]
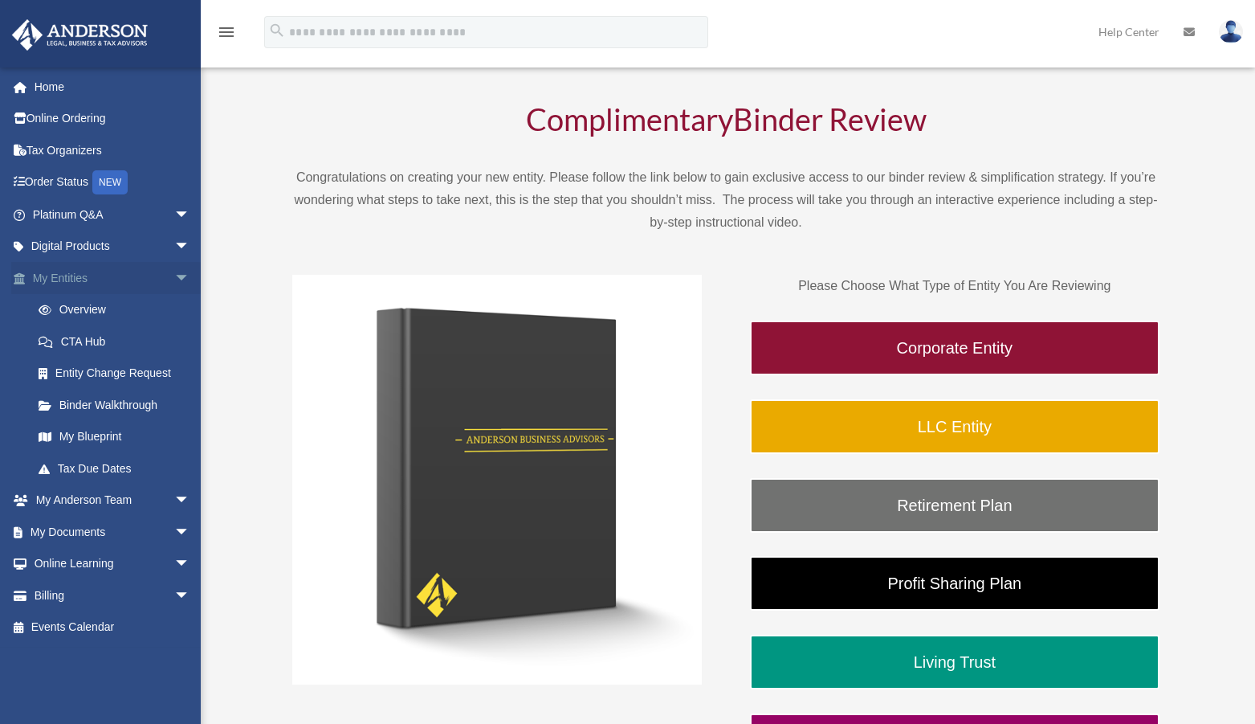
click at [72, 275] on link "My Entities arrow_drop_down" at bounding box center [112, 278] width 203 height 32
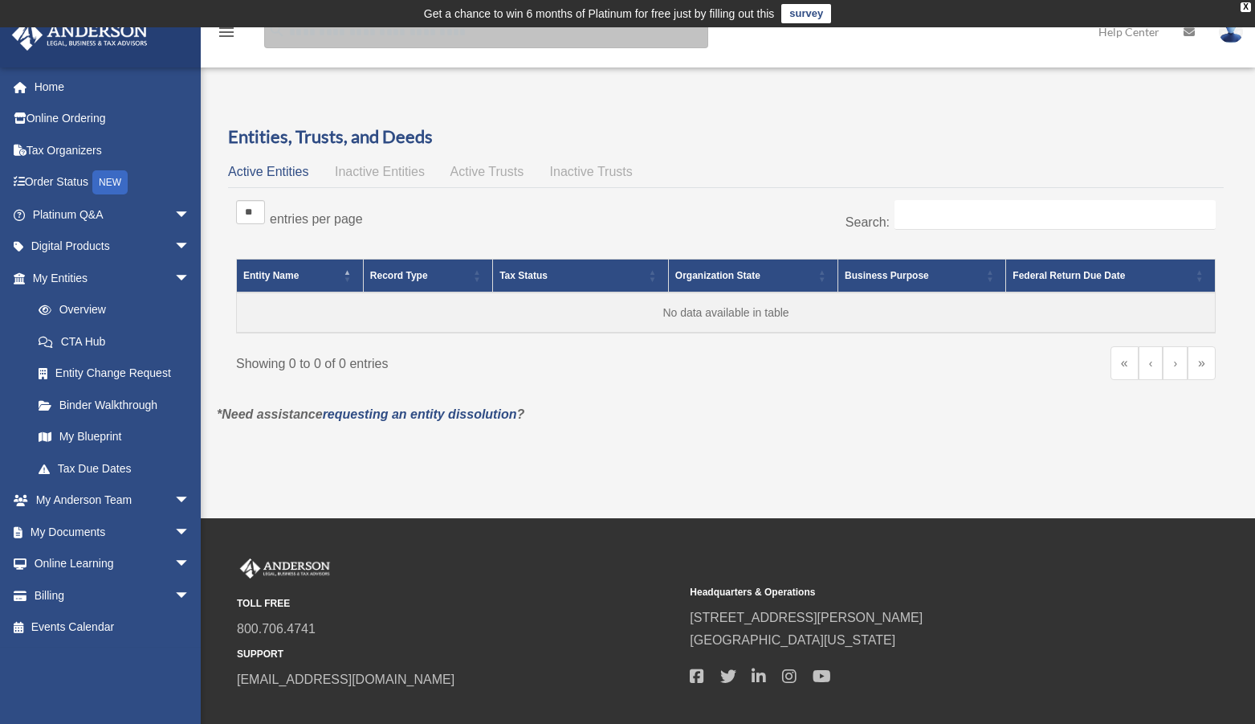
click at [331, 42] on input "search" at bounding box center [486, 32] width 444 height 32
type input "**********"
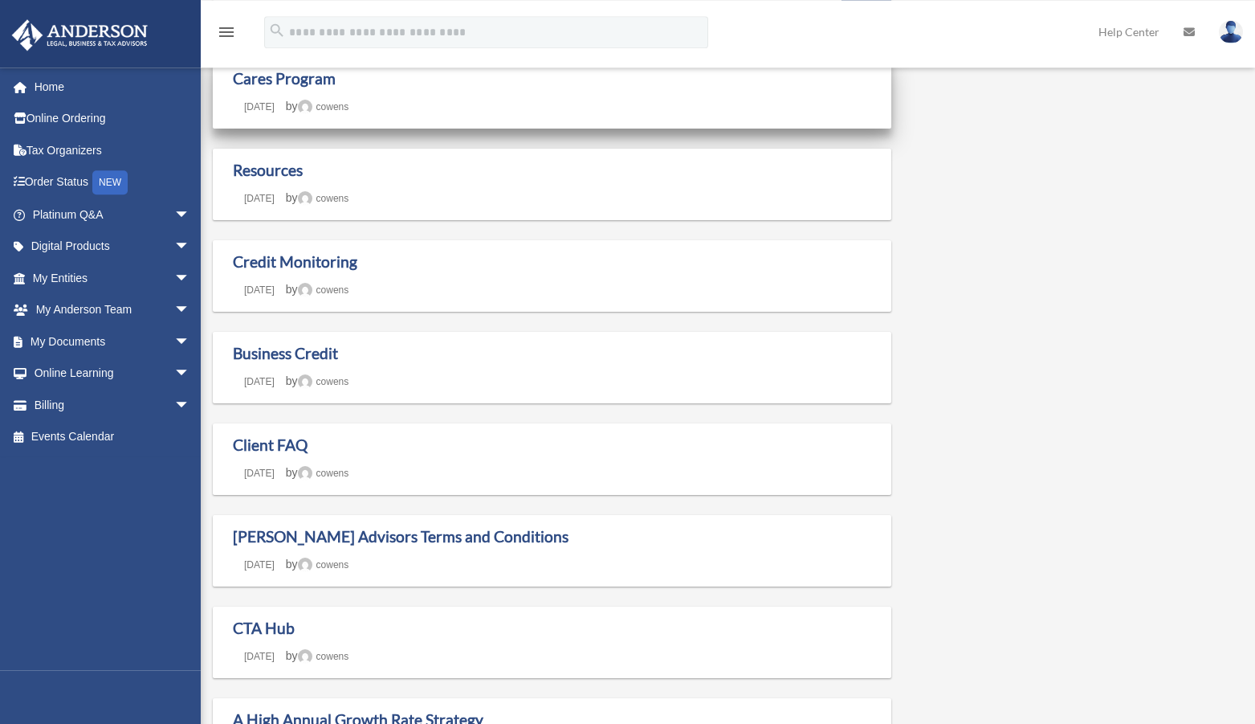
scroll to position [246, 0]
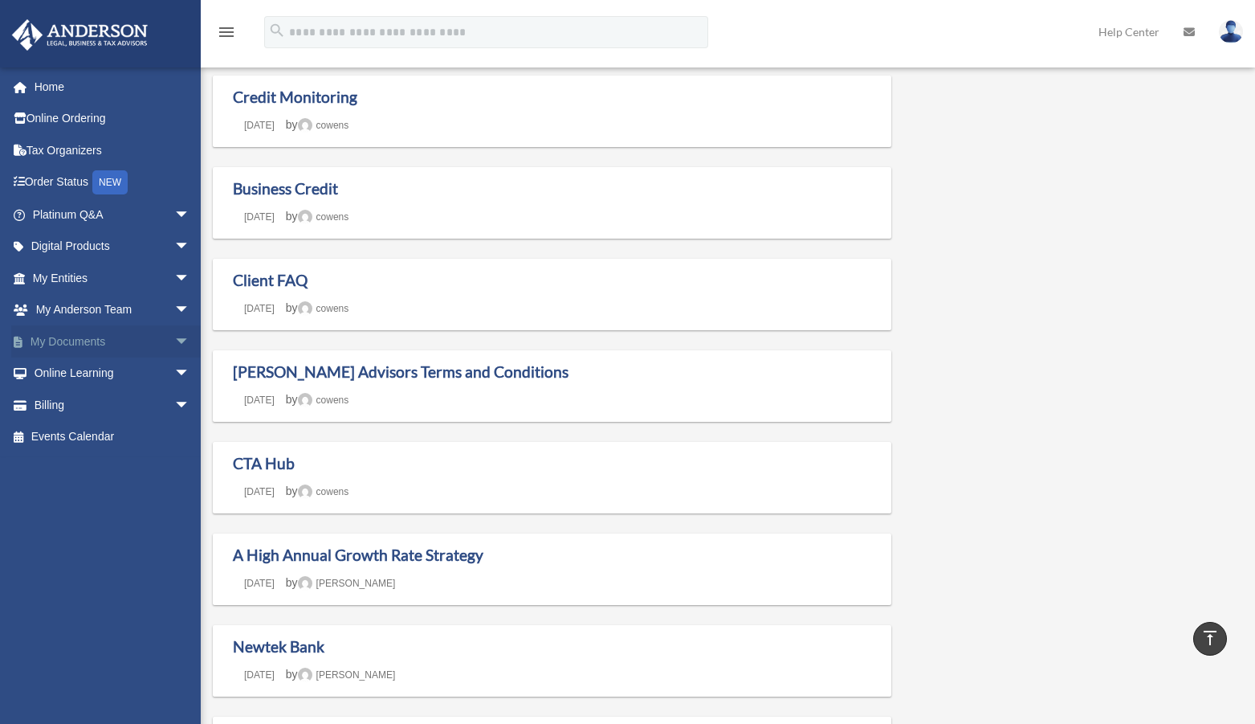
click at [132, 348] on link "My Documents arrow_drop_down" at bounding box center [112, 341] width 203 height 32
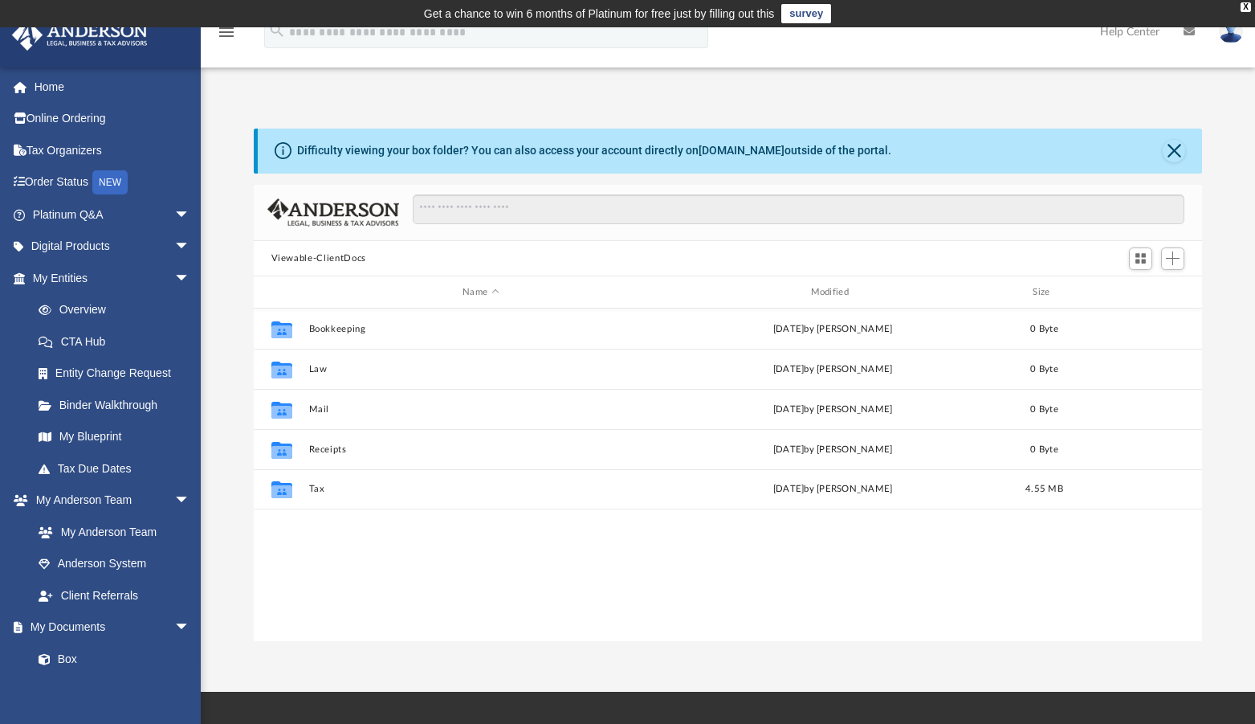
scroll to position [351, 936]
click at [83, 218] on link "Platinum Q&A arrow_drop_down" at bounding box center [112, 214] width 203 height 32
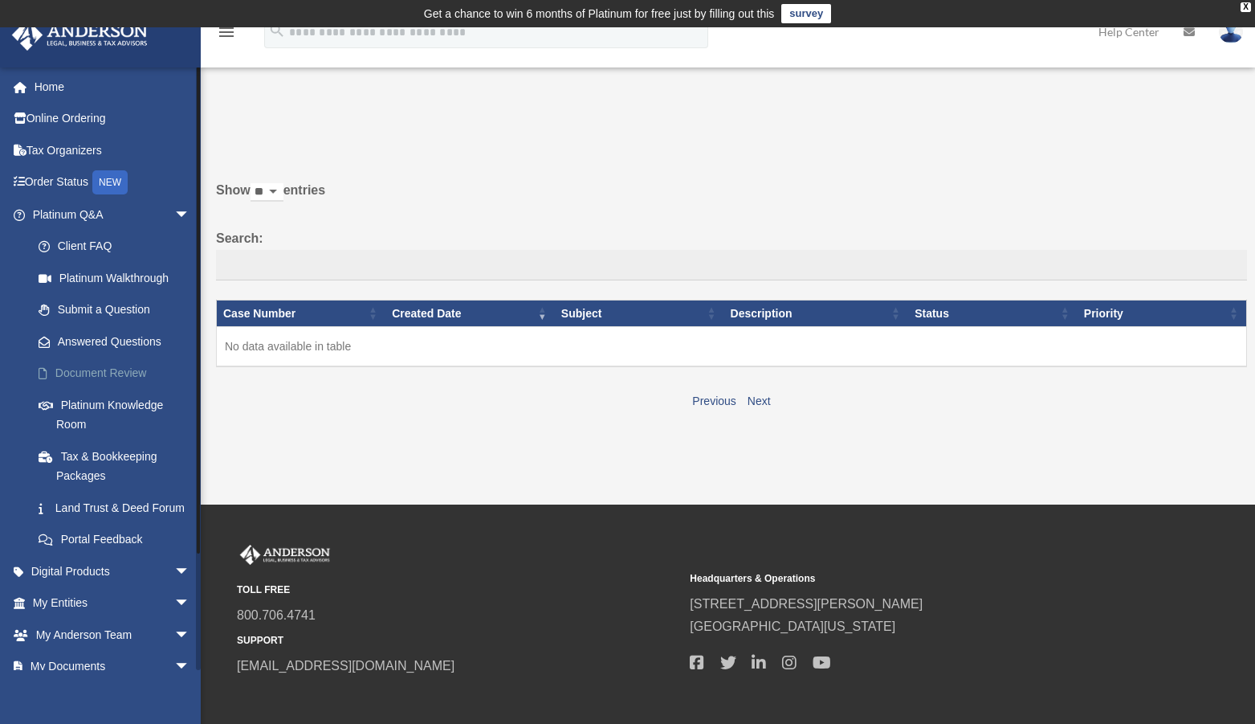
click at [85, 375] on link "Document Review" at bounding box center [118, 373] width 192 height 32
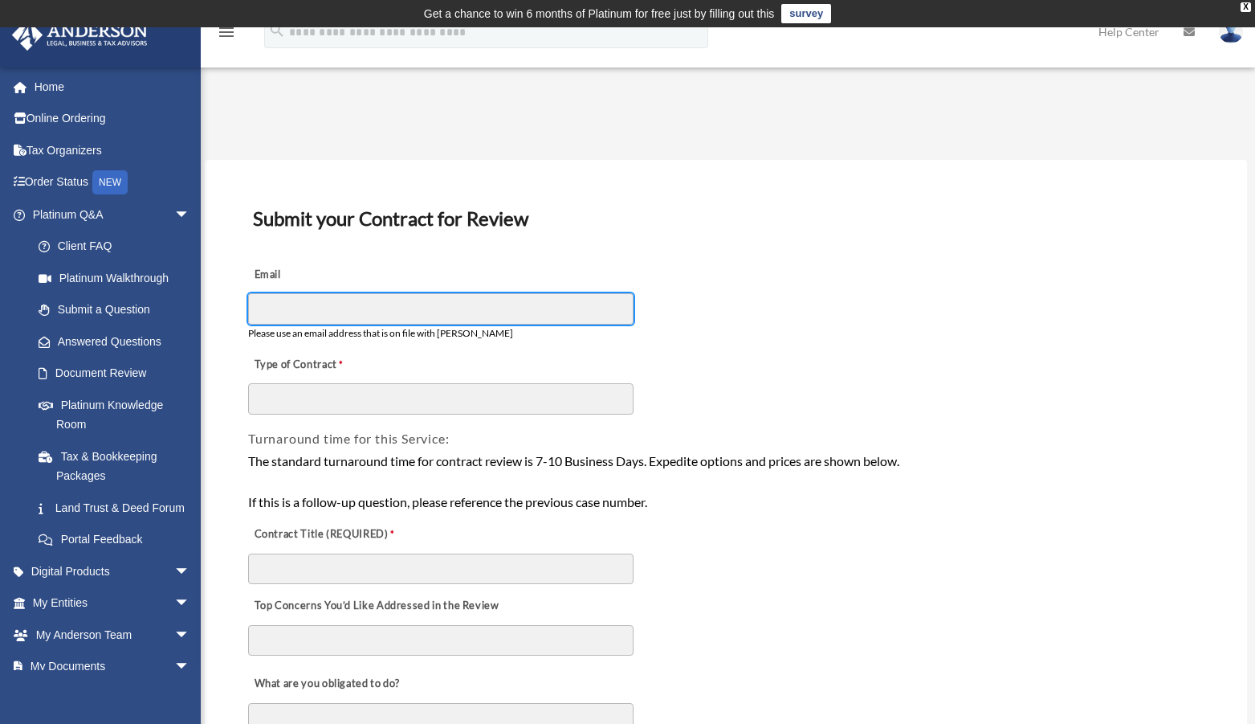
click at [299, 308] on input "Email" at bounding box center [440, 308] width 385 height 31
type input "**********"
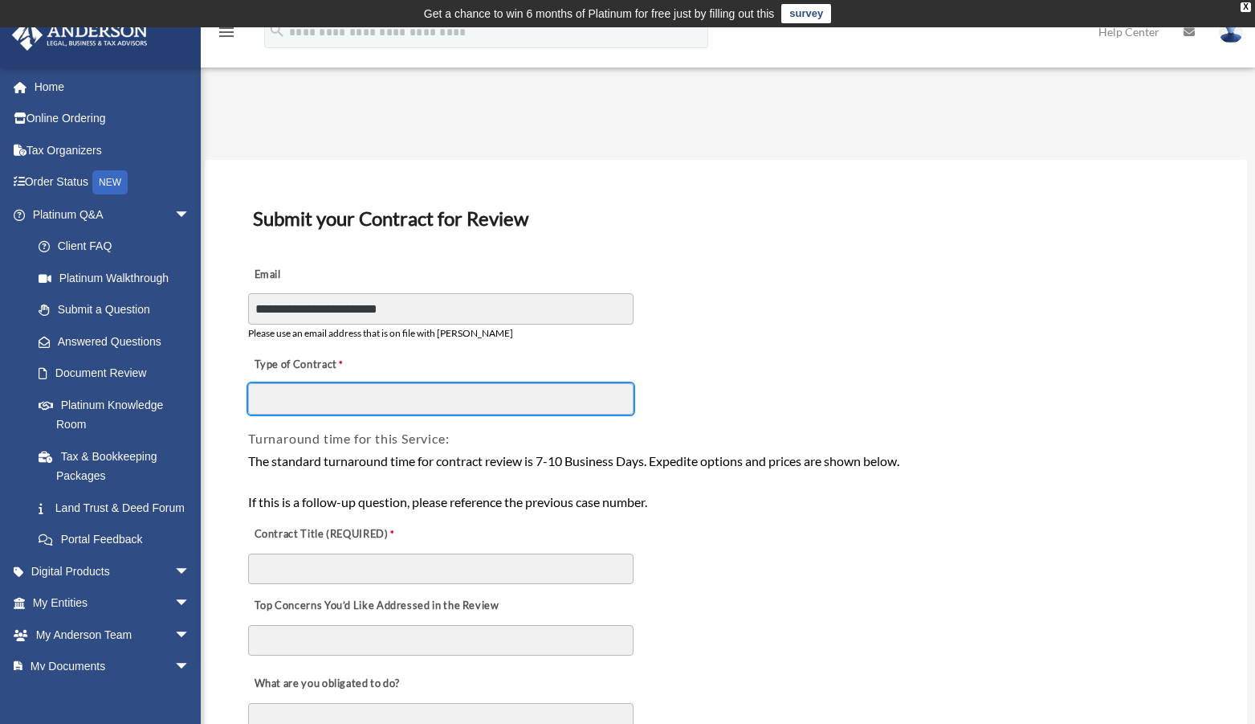
click at [294, 393] on input "Type of Contract" at bounding box center [440, 398] width 385 height 31
type input "*"
type input "**********"
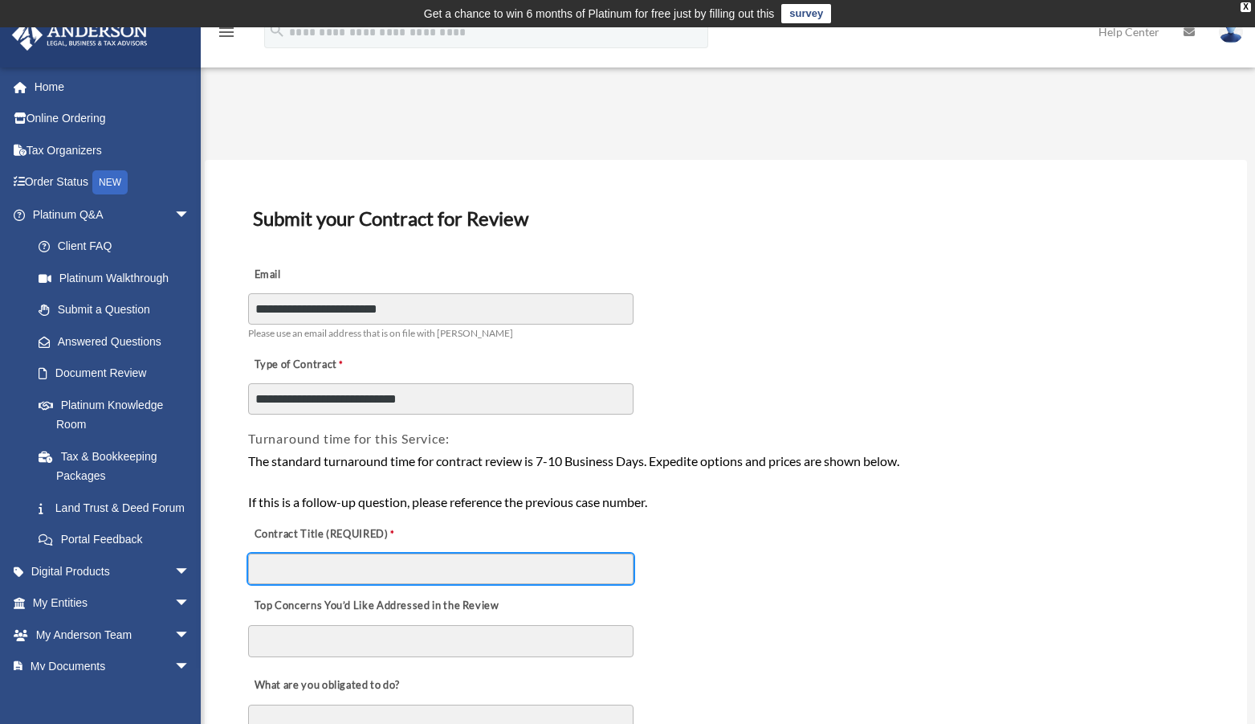
click at [341, 573] on input "Contract Title (REQUIRED)" at bounding box center [440, 568] width 385 height 31
type input "**********"
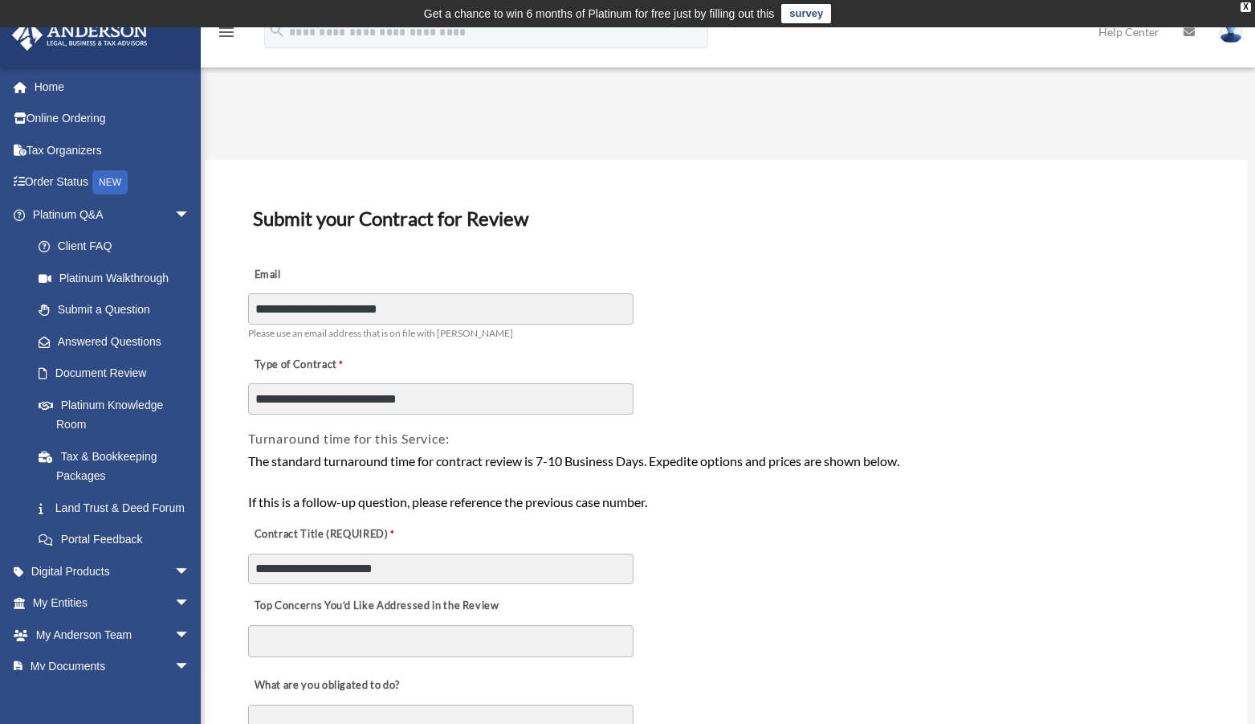
click at [304, 638] on textarea "Top Concerns You’d Like Addressed in the Review" at bounding box center [440, 641] width 385 height 32
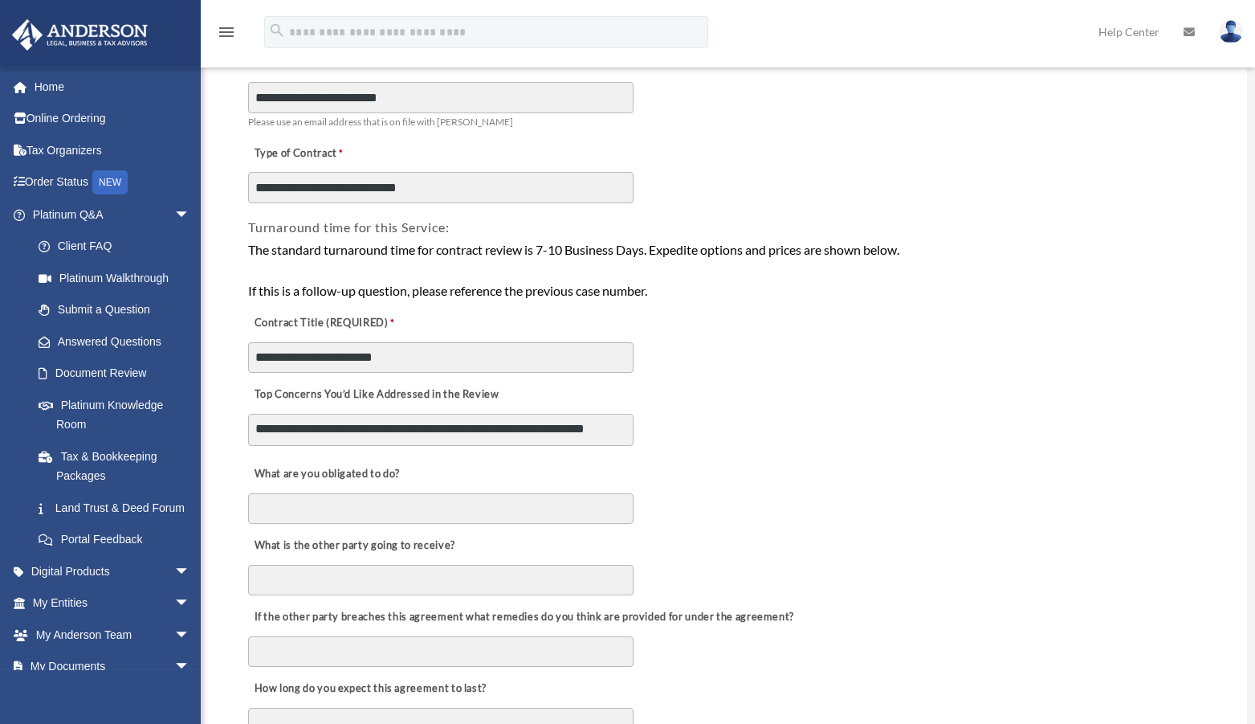
scroll to position [246, 0]
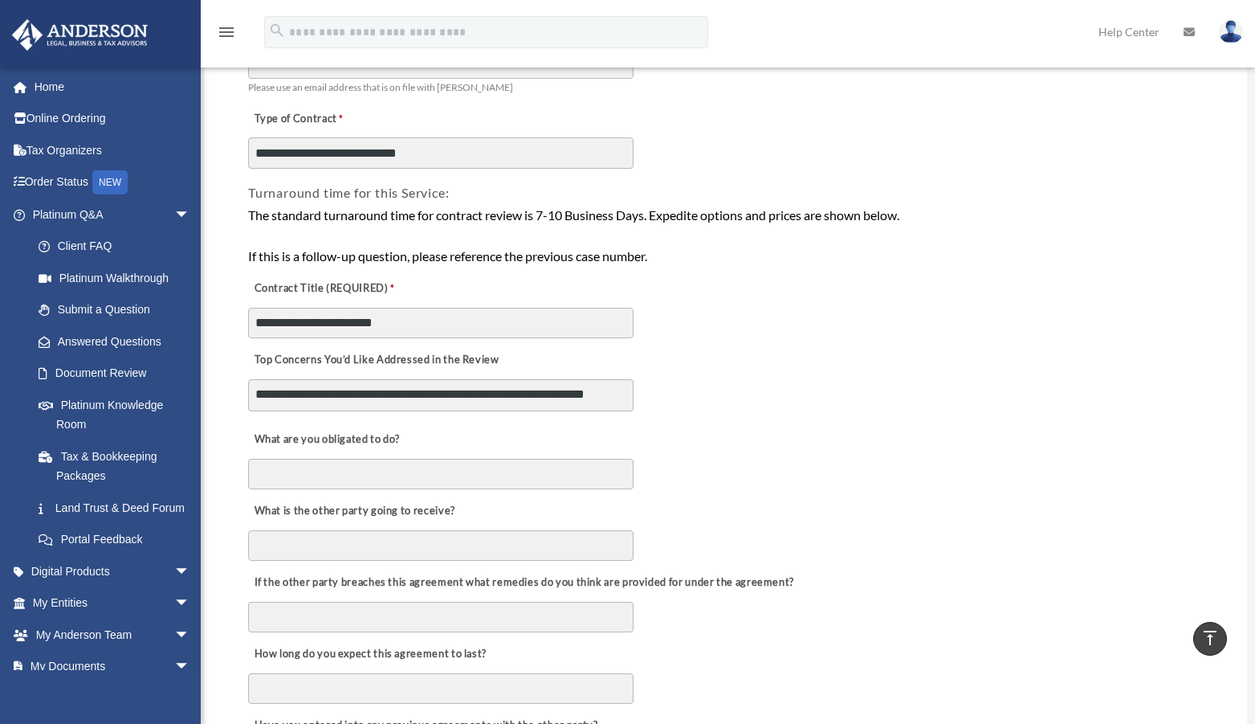
click at [368, 406] on textarea "**********" at bounding box center [440, 395] width 385 height 32
type textarea "**********"
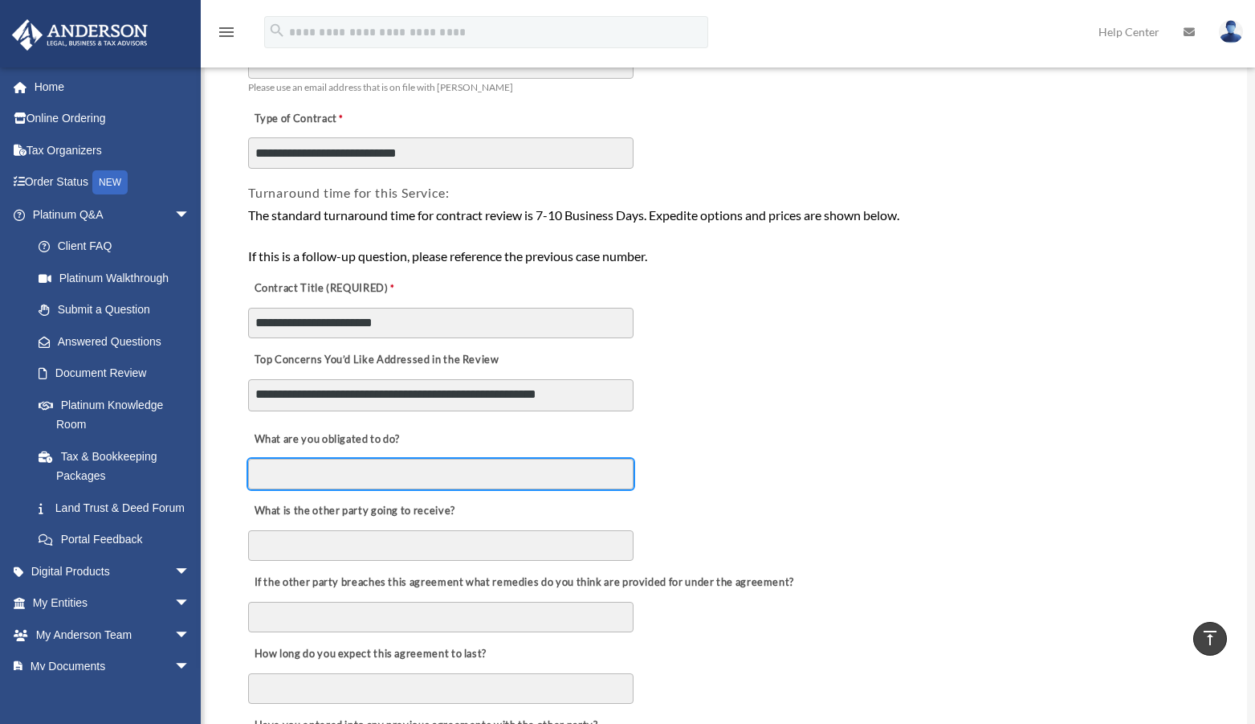
click at [312, 470] on input "What are you obligated to do?" at bounding box center [440, 474] width 385 height 31
type input "**********"
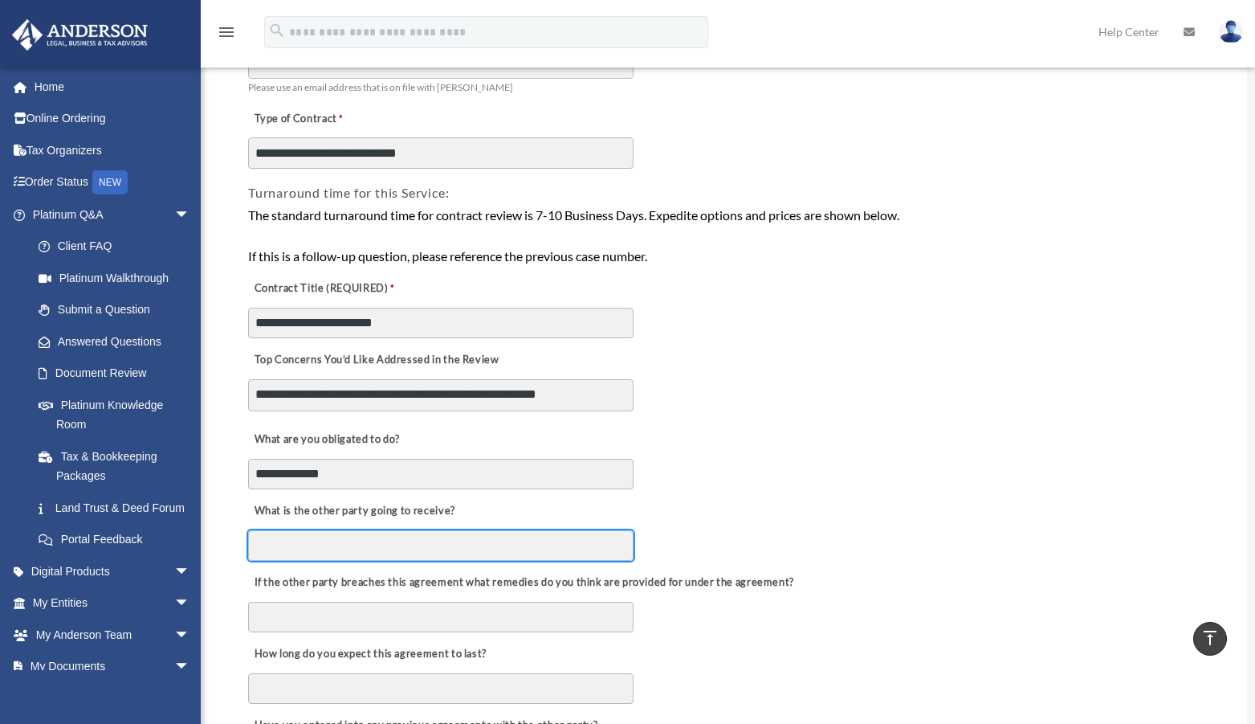
click at [330, 548] on input "What is the other party going to receive?" at bounding box center [440, 545] width 385 height 31
type input "**********"
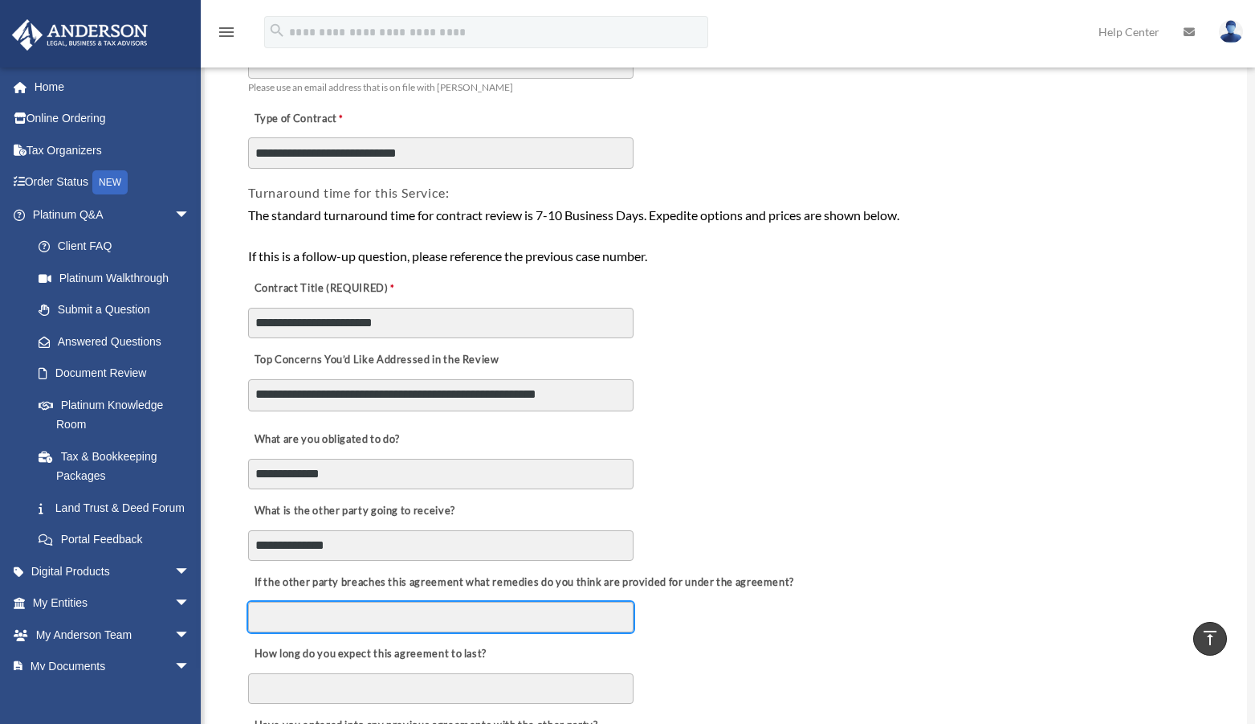
click at [432, 622] on input "If the other party breaches this agreement what remedies do you think are provi…" at bounding box center [440, 616] width 385 height 31
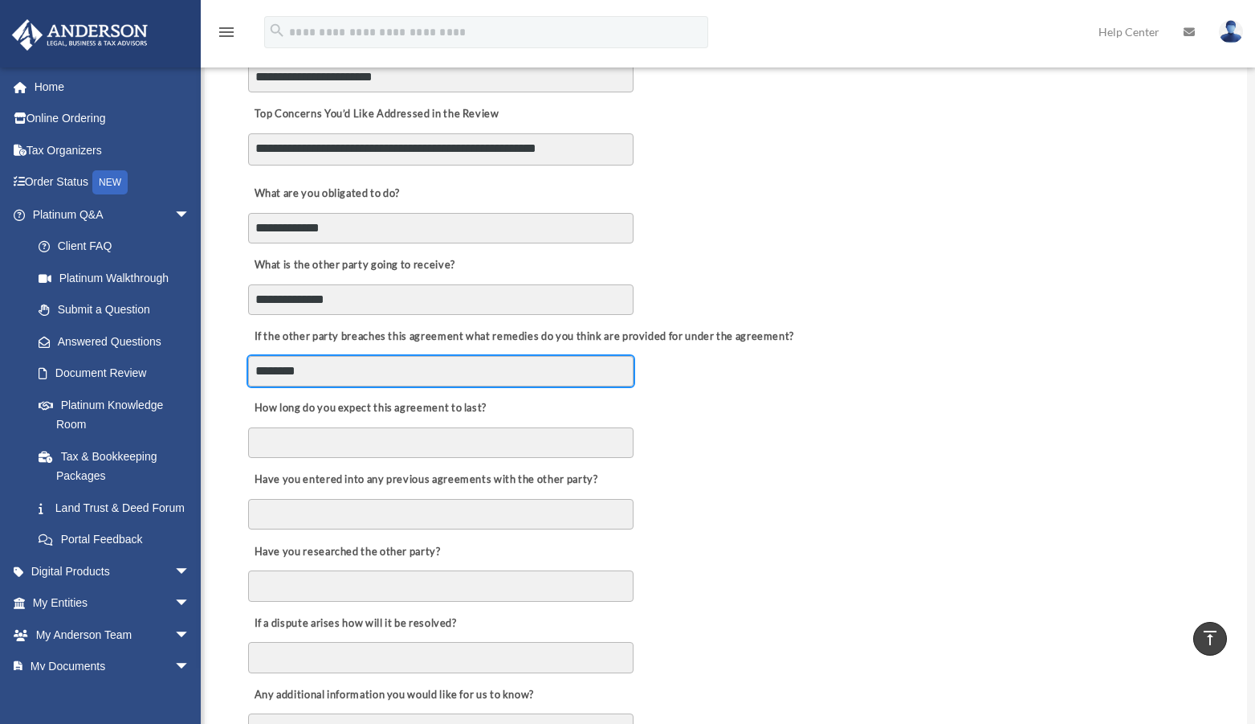
type input "********"
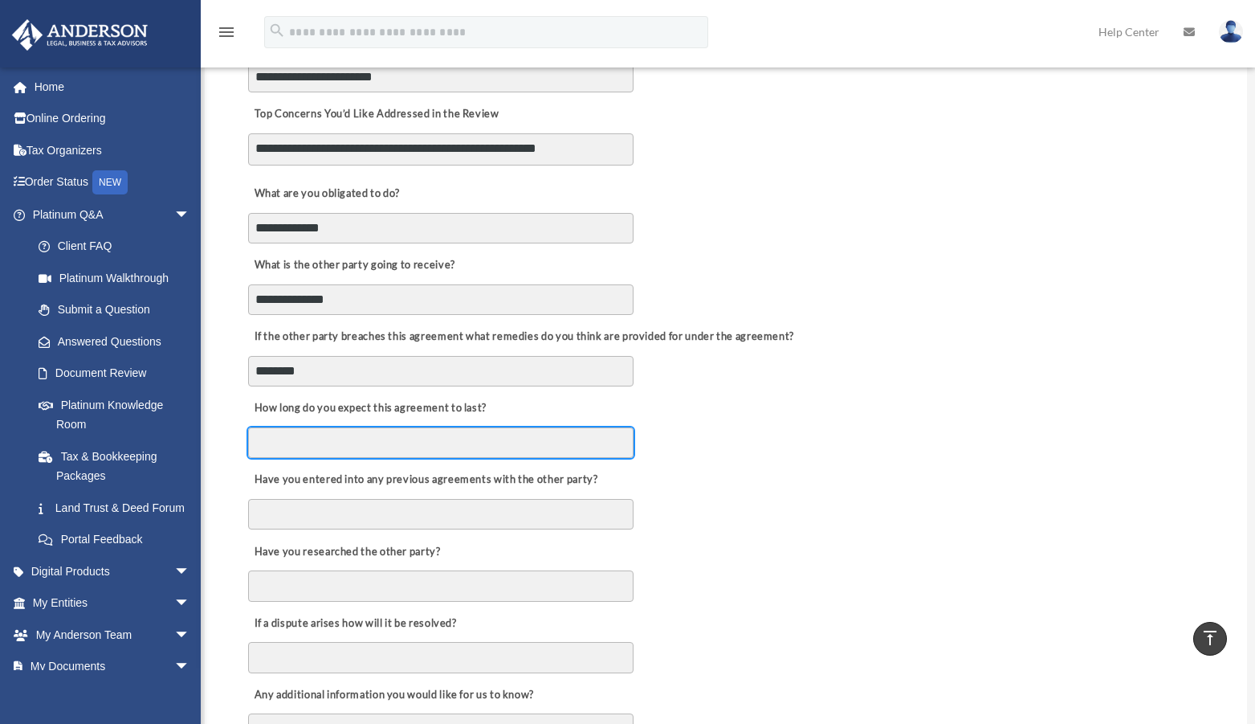
click at [350, 442] on input "How long do you expect this agreement to last?" at bounding box center [440, 442] width 385 height 31
type input "**********"
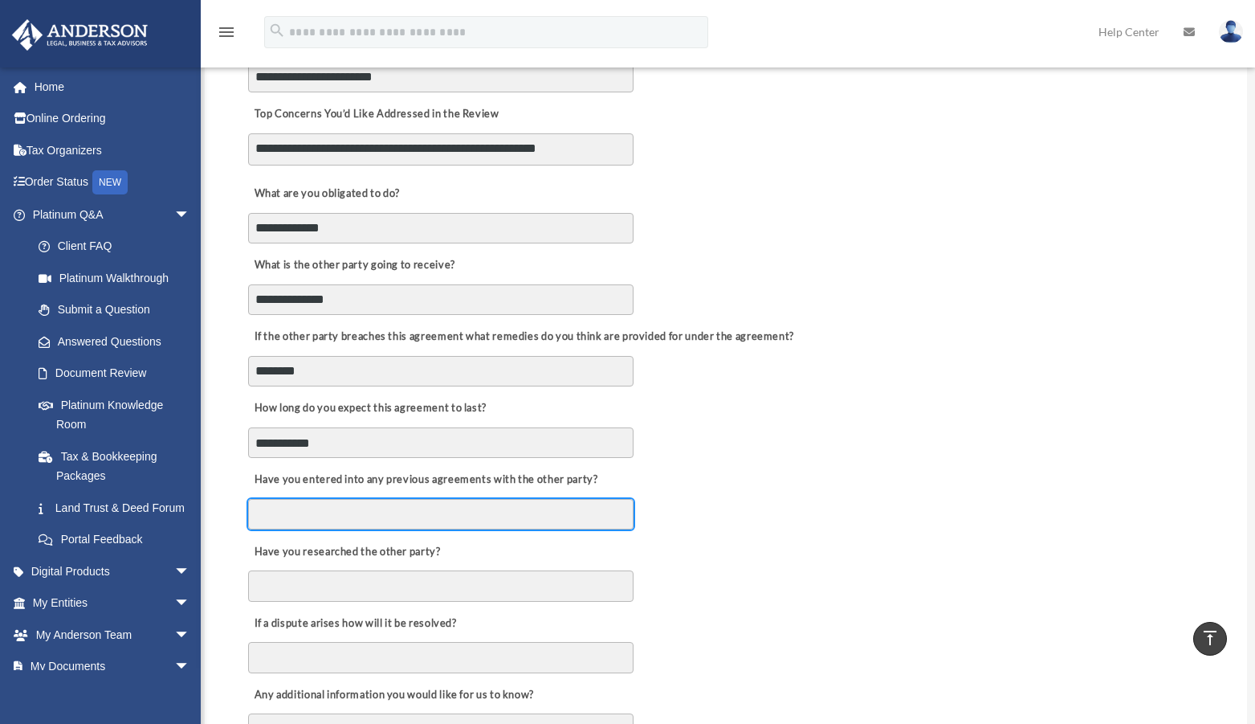
click at [345, 514] on input "Have you entered into any previous agreements with the other party?" at bounding box center [440, 514] width 385 height 31
type input "**"
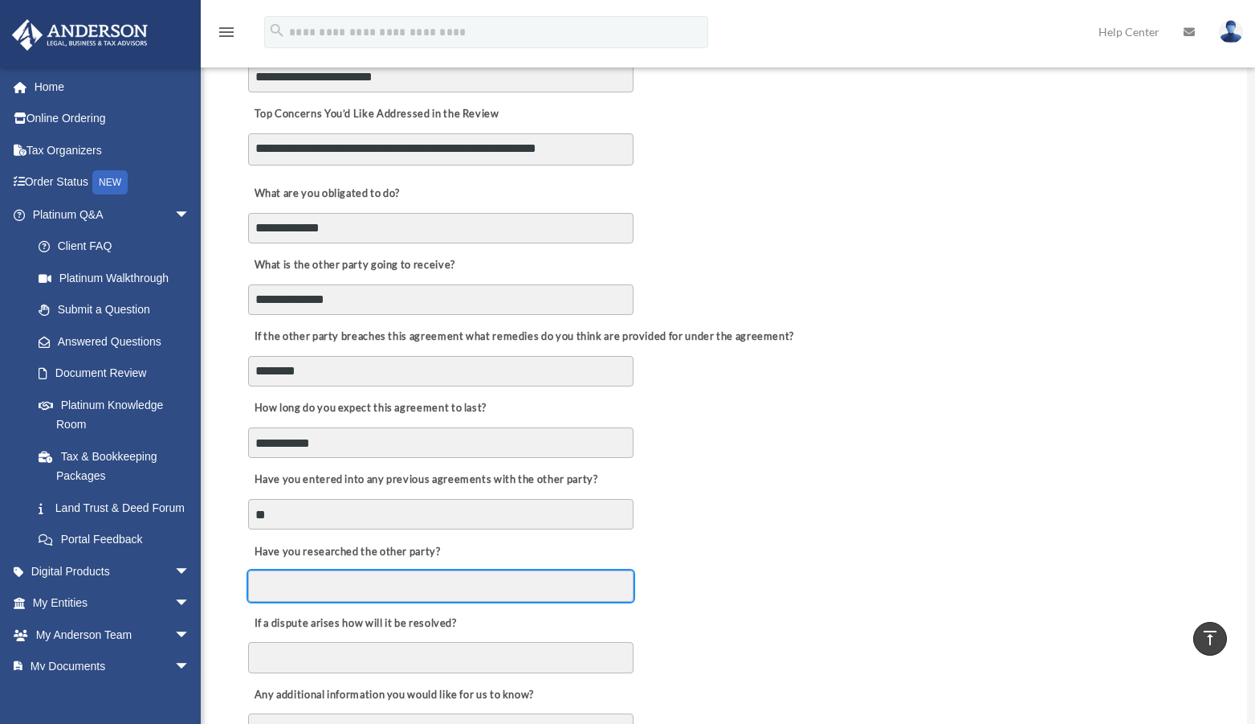
click at [311, 585] on input "Have you researched the other party?" at bounding box center [440, 585] width 385 height 31
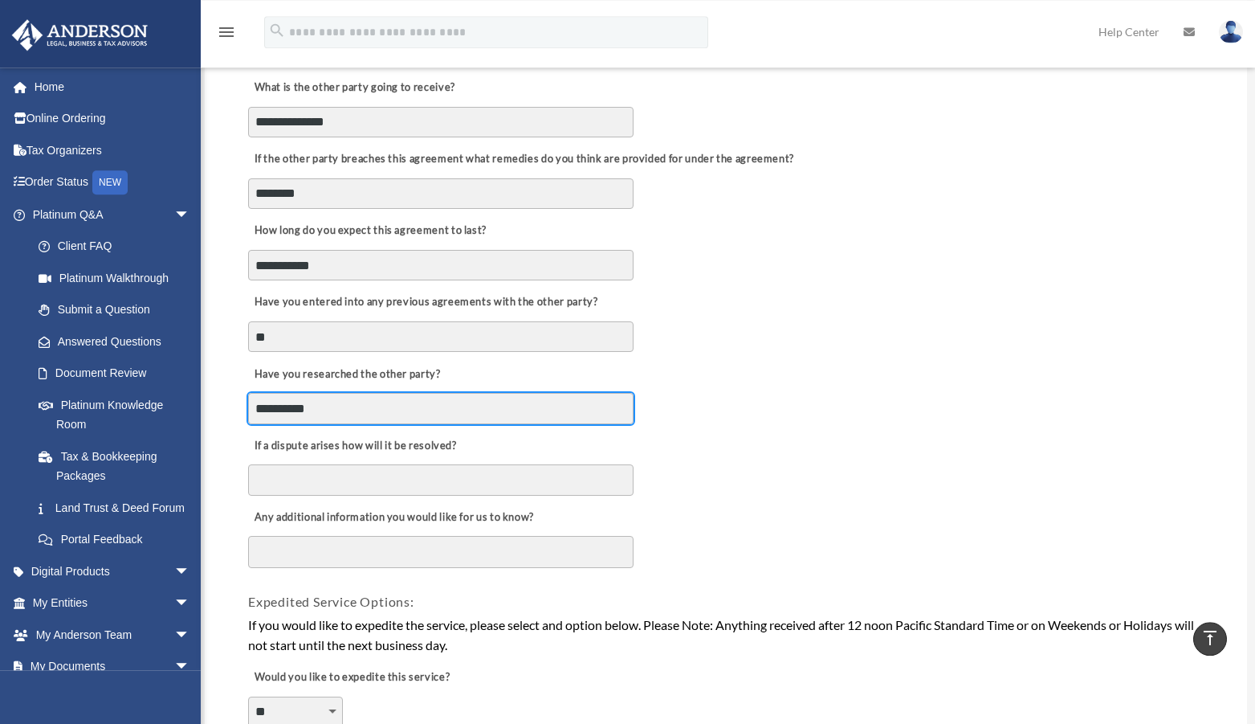
scroll to position [737, 0]
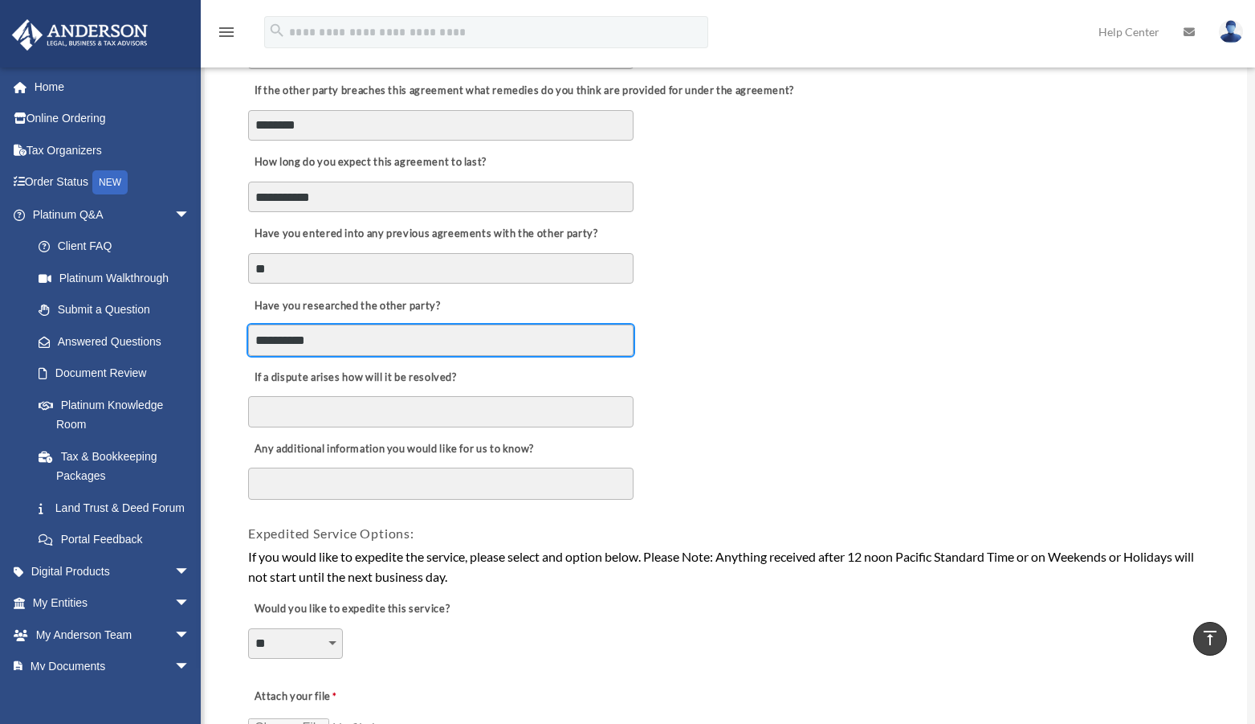
type input "**********"
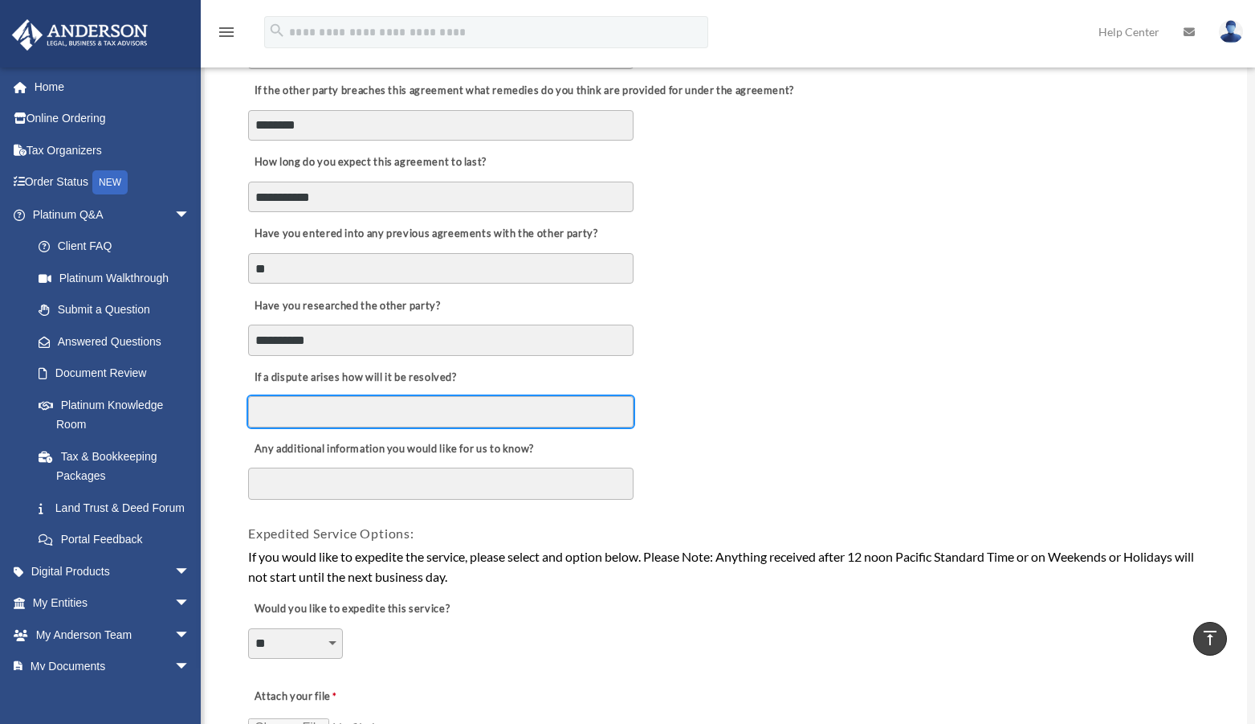
click at [303, 415] on input "If a dispute arises how will it be resolved?" at bounding box center [440, 411] width 385 height 31
type input "**********"
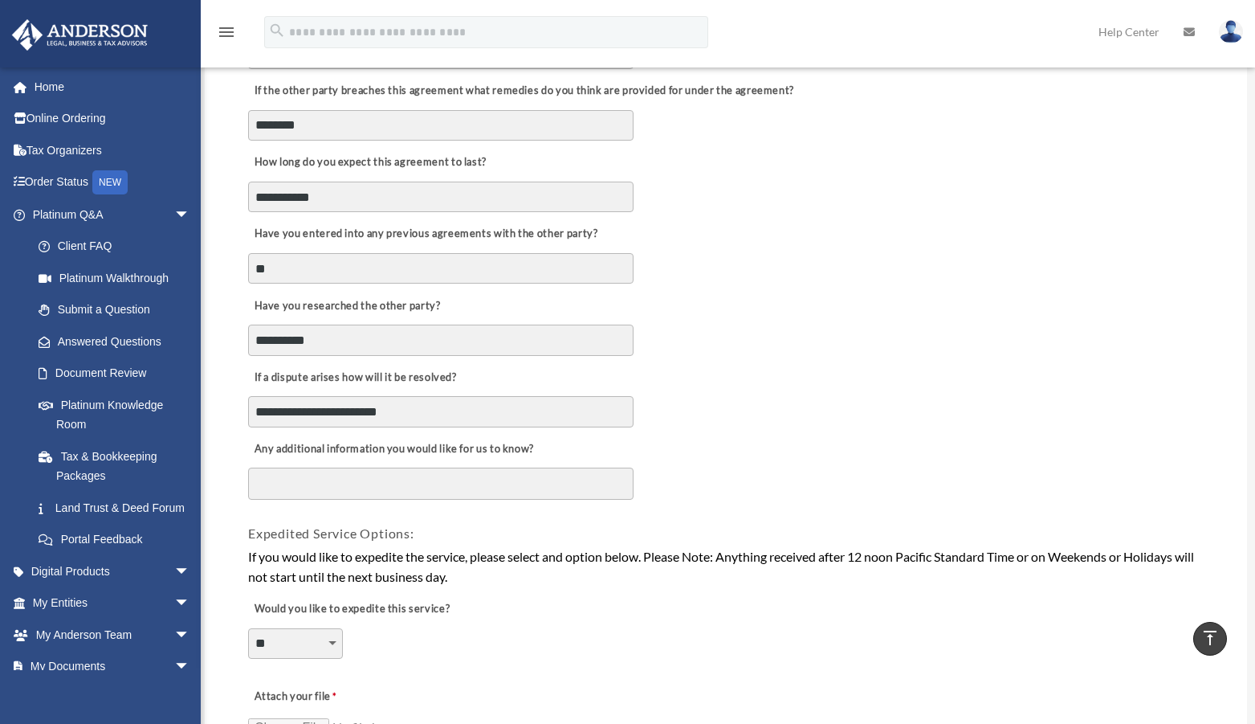
click at [367, 480] on textarea "Any additional information you would like for us to know?" at bounding box center [440, 483] width 385 height 32
click at [362, 495] on textarea "**********" at bounding box center [440, 483] width 385 height 32
click at [575, 489] on textarea "**********" at bounding box center [440, 483] width 385 height 32
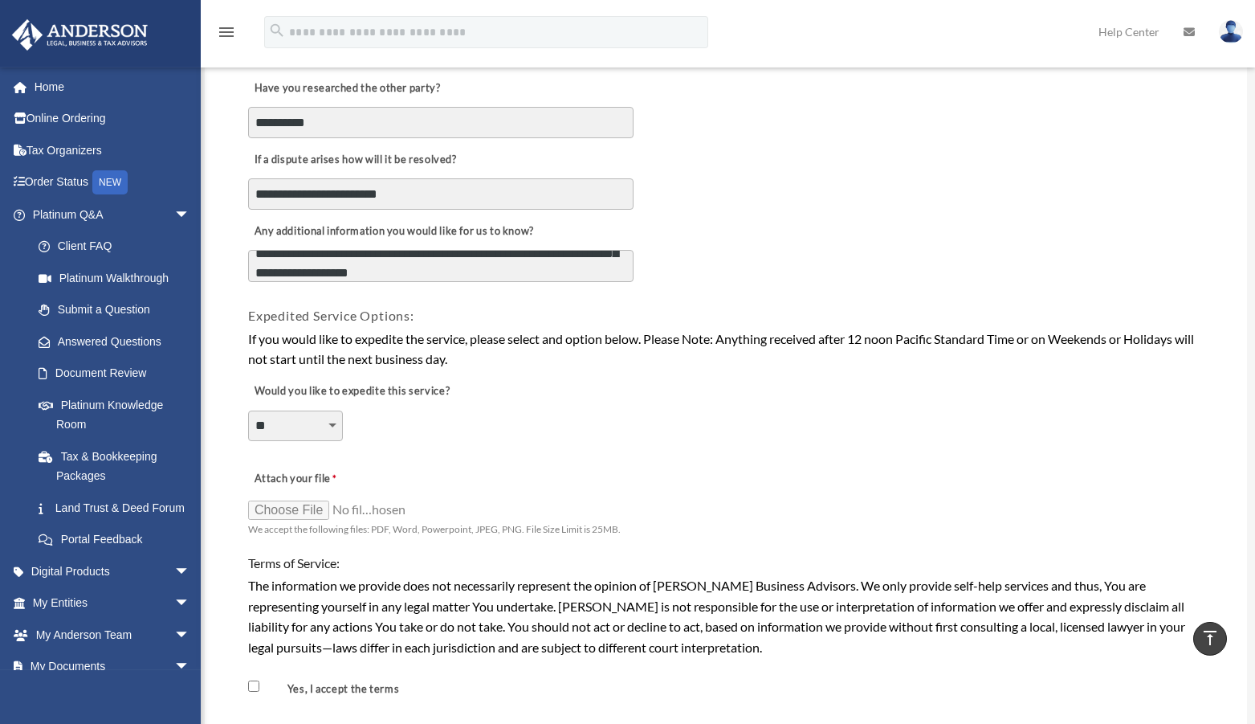
scroll to position [983, 0]
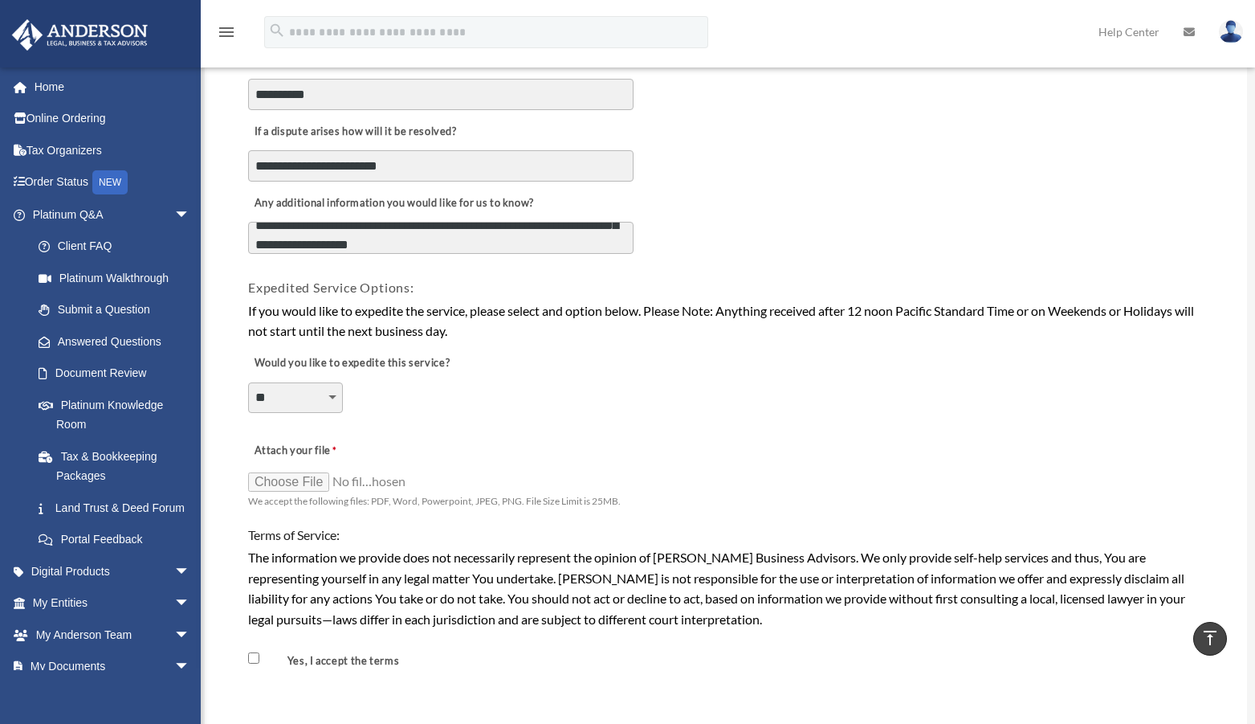
type textarea "**********"
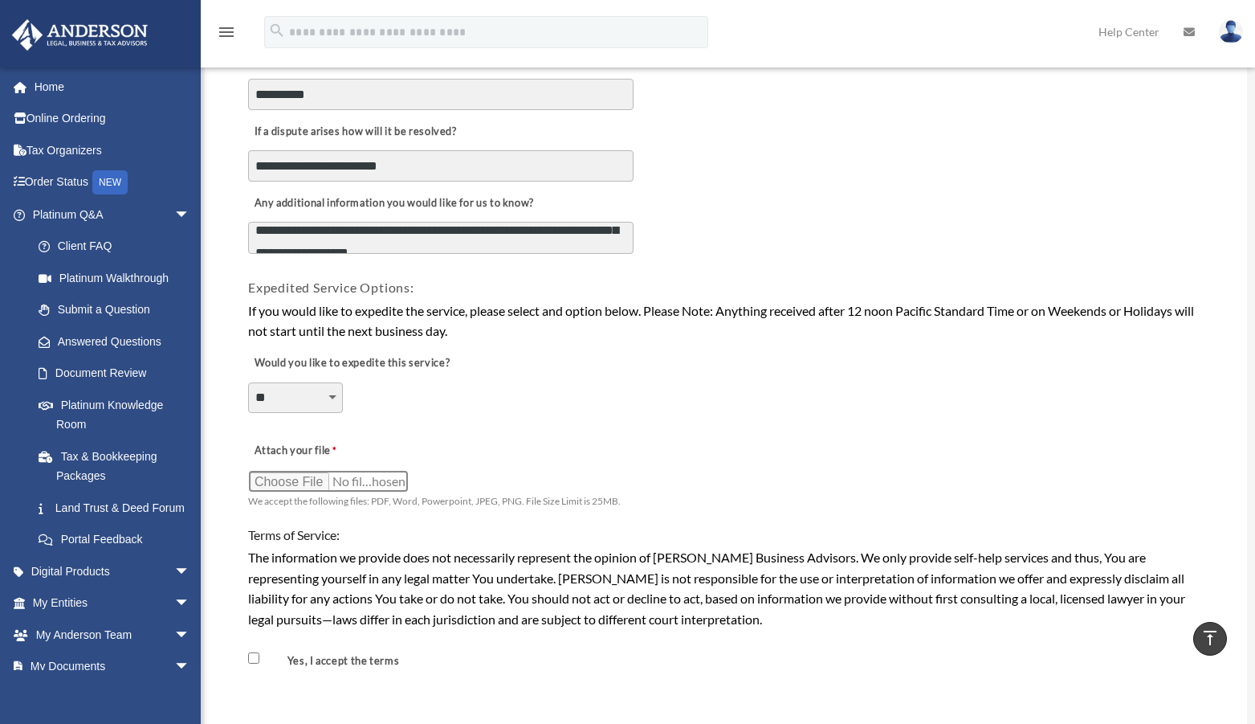
click at [289, 483] on input "Attach your file" at bounding box center [328, 481] width 161 height 22
click at [287, 482] on input "Attach your file" at bounding box center [328, 481] width 161 height 22
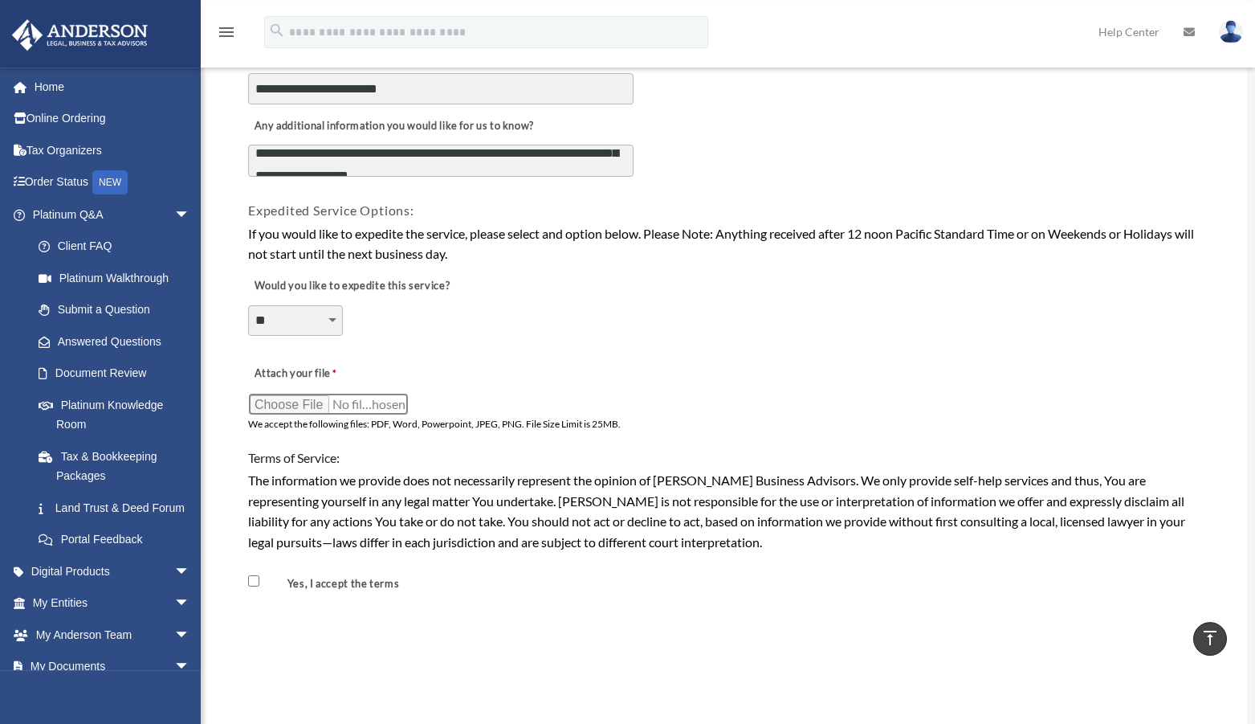
scroll to position [1229, 0]
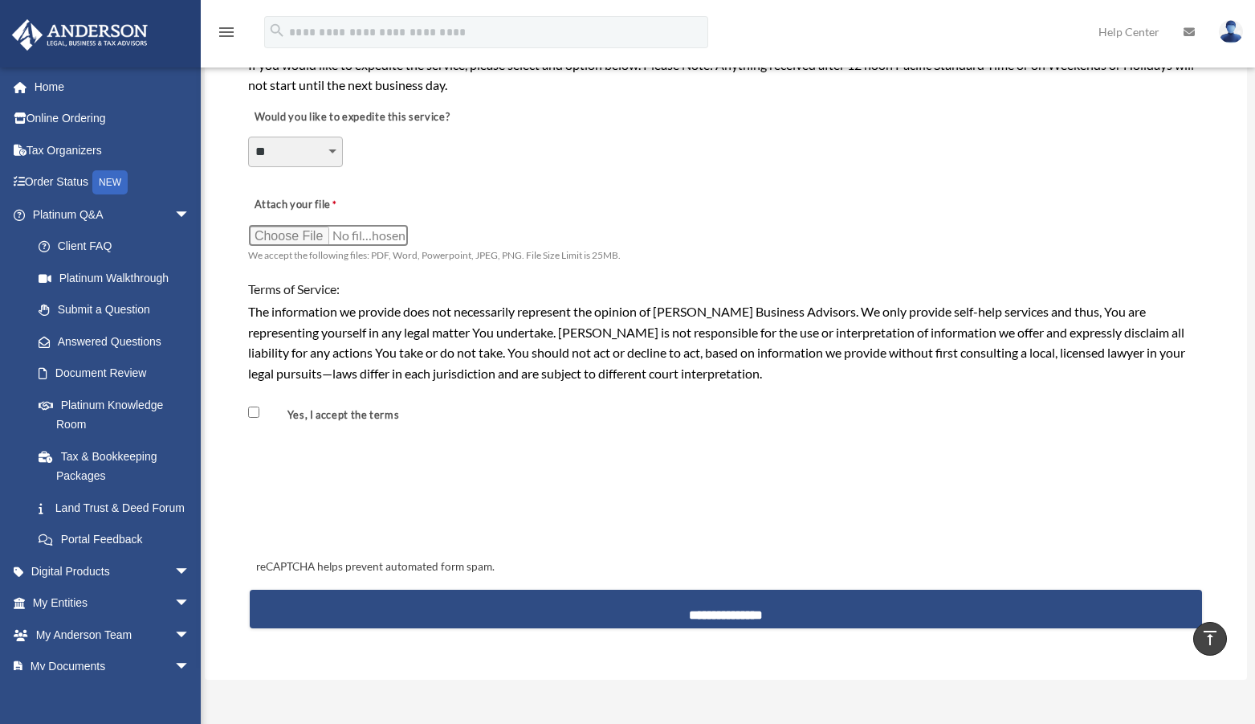
click at [273, 235] on input "Attach your file" at bounding box center [328, 235] width 161 height 22
type input "**********"
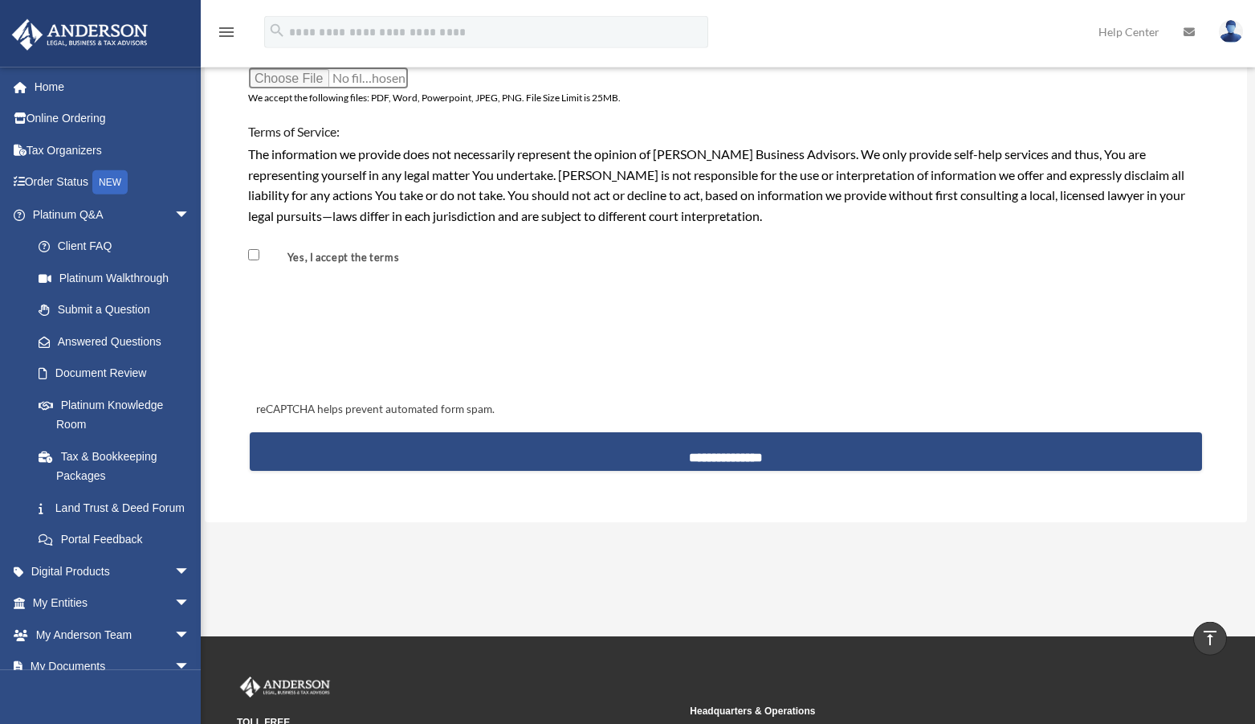
scroll to position [1311, 0]
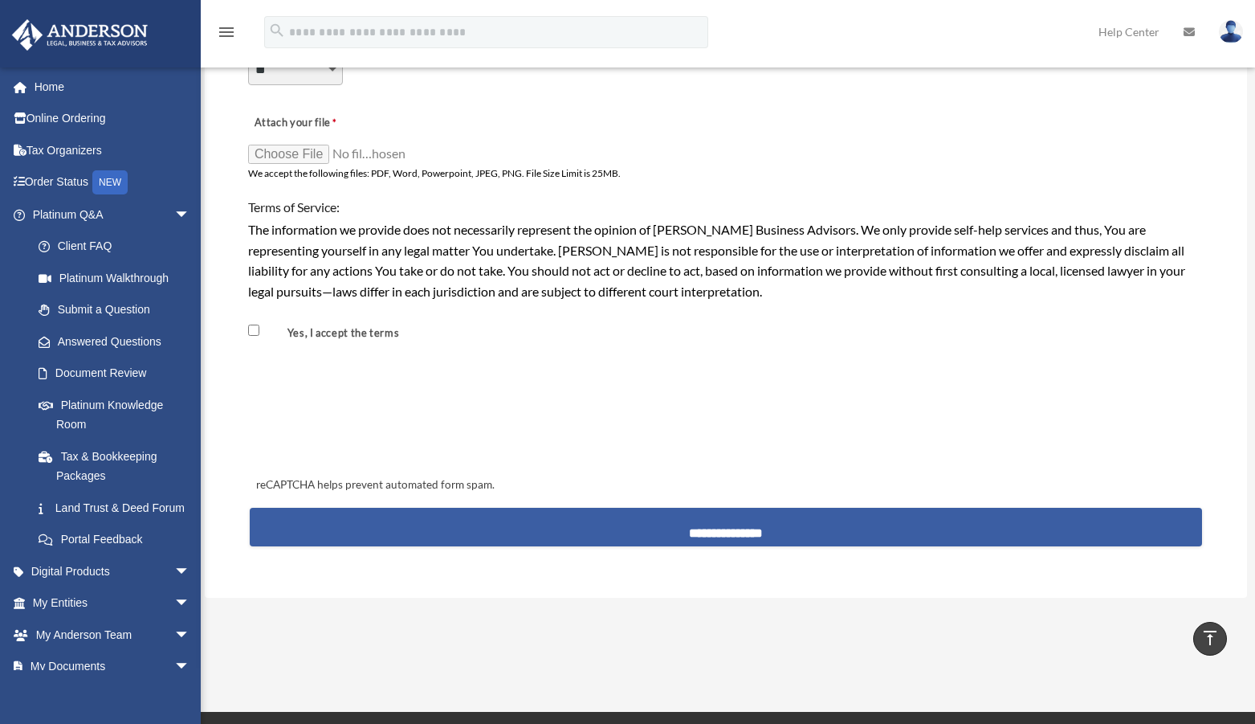
click at [638, 533] on input "**********" at bounding box center [726, 527] width 952 height 39
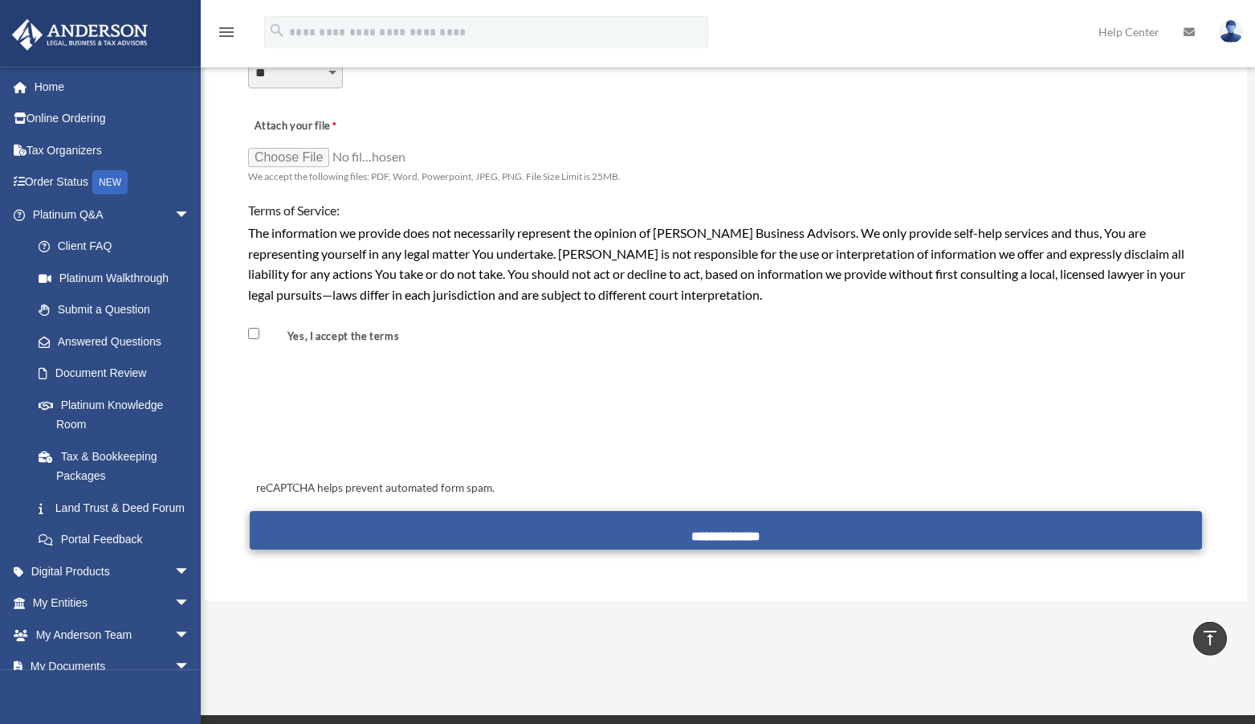
scroll to position [1229, 0]
